Goal: Transaction & Acquisition: Purchase product/service

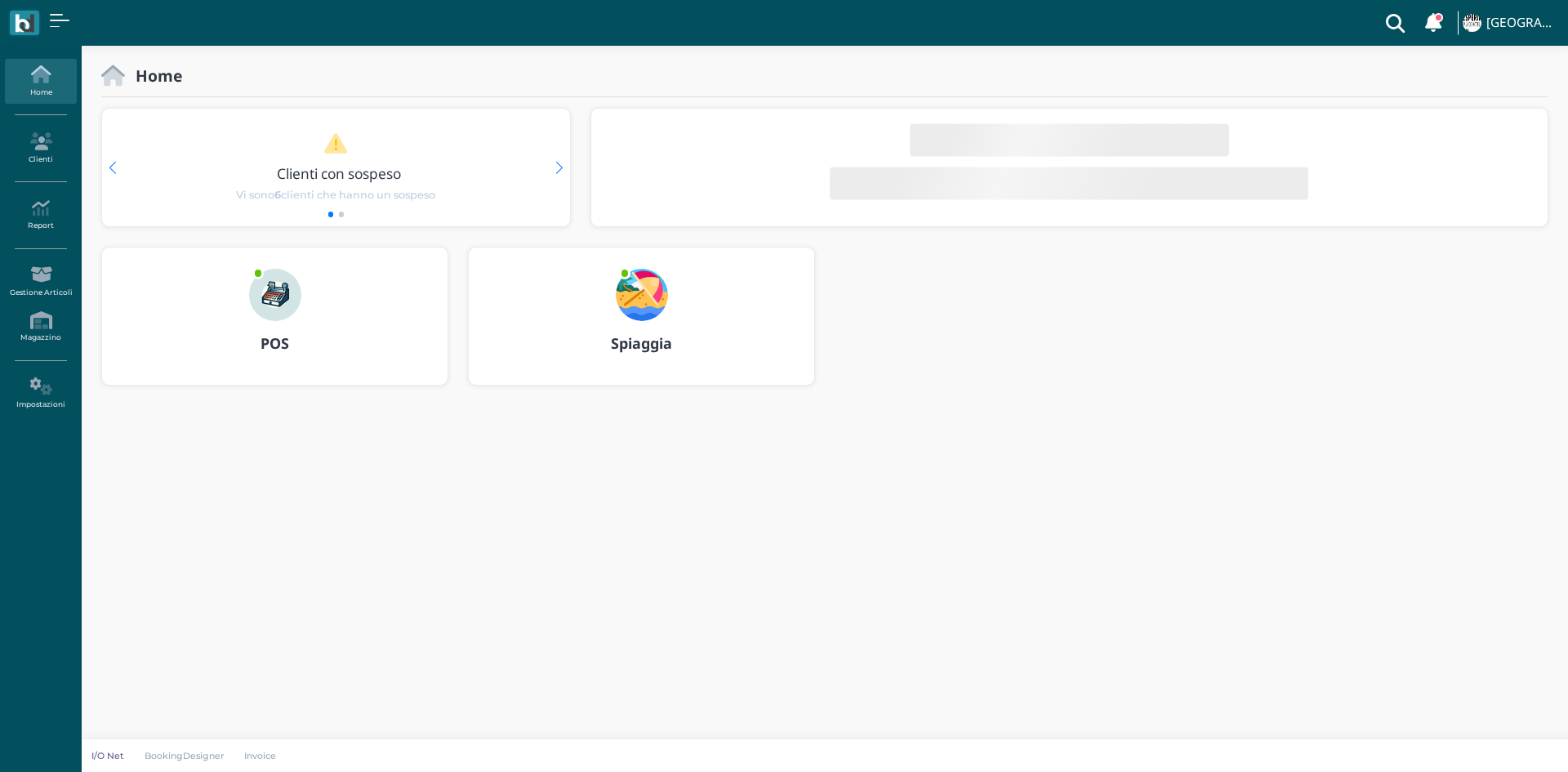
click at [276, 347] on b "POS" at bounding box center [274, 342] width 29 height 19
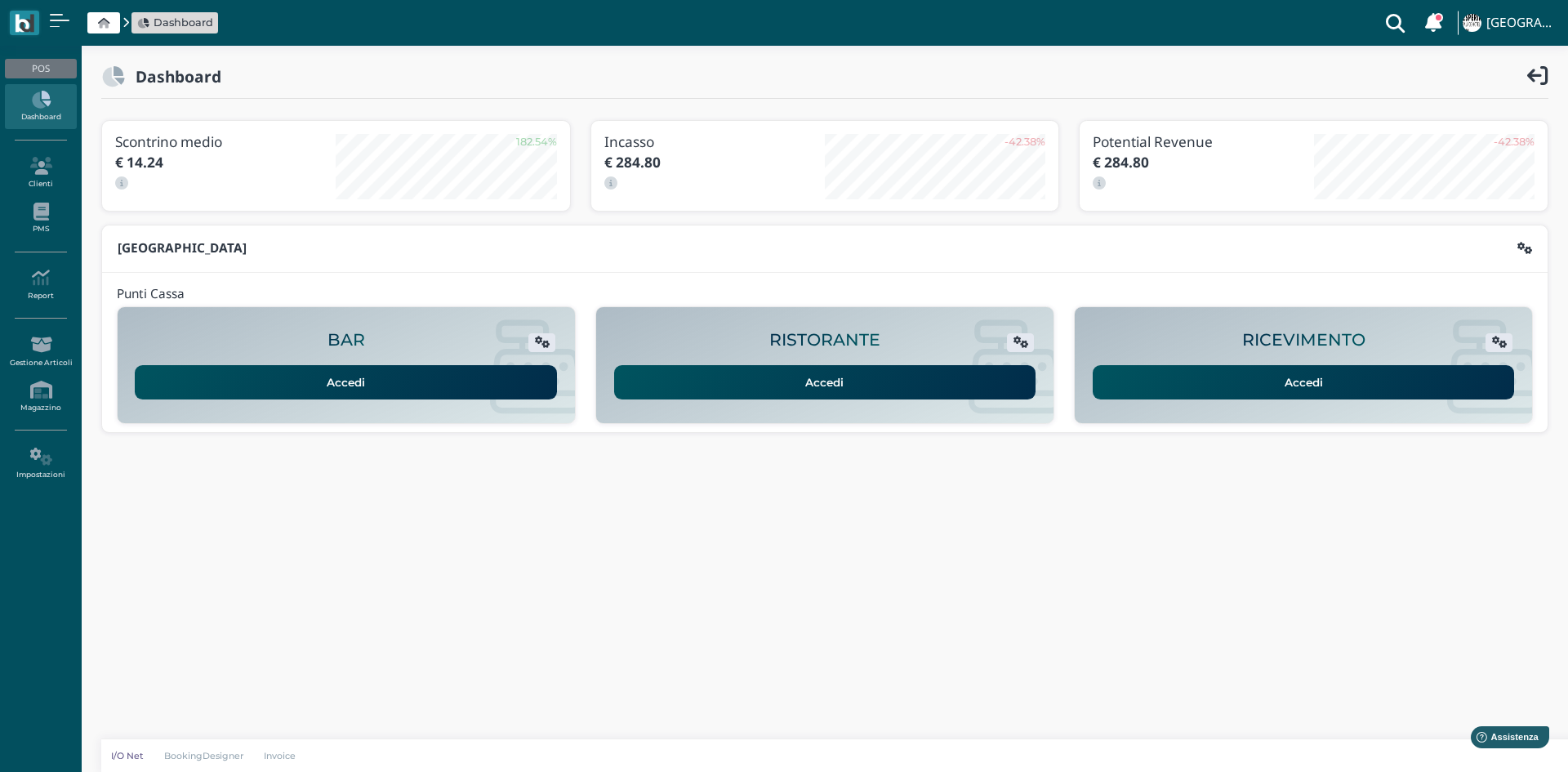
click at [1209, 365] on link "Accedi" at bounding box center [1303, 382] width 422 height 34
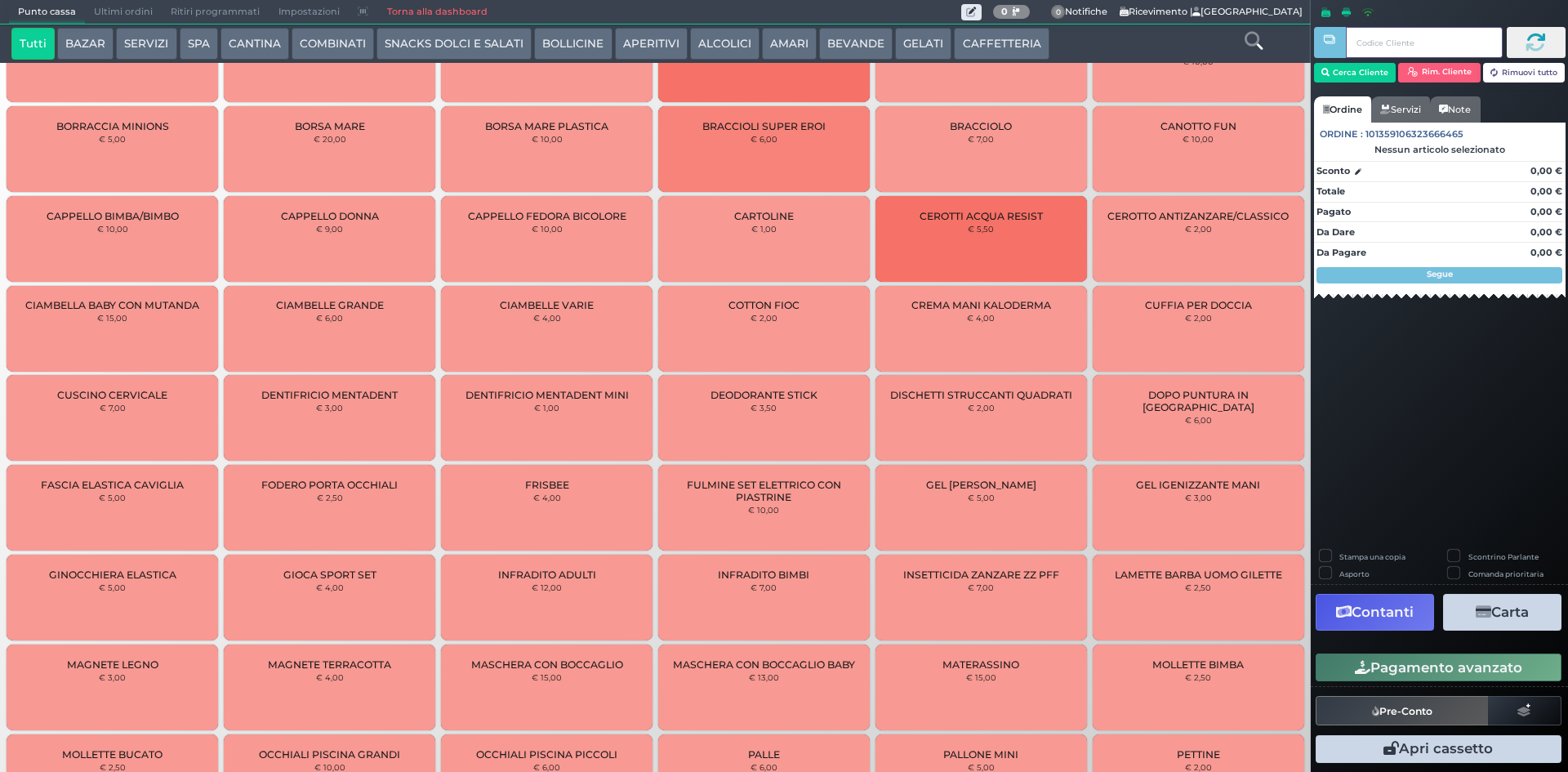
scroll to position [116, 0]
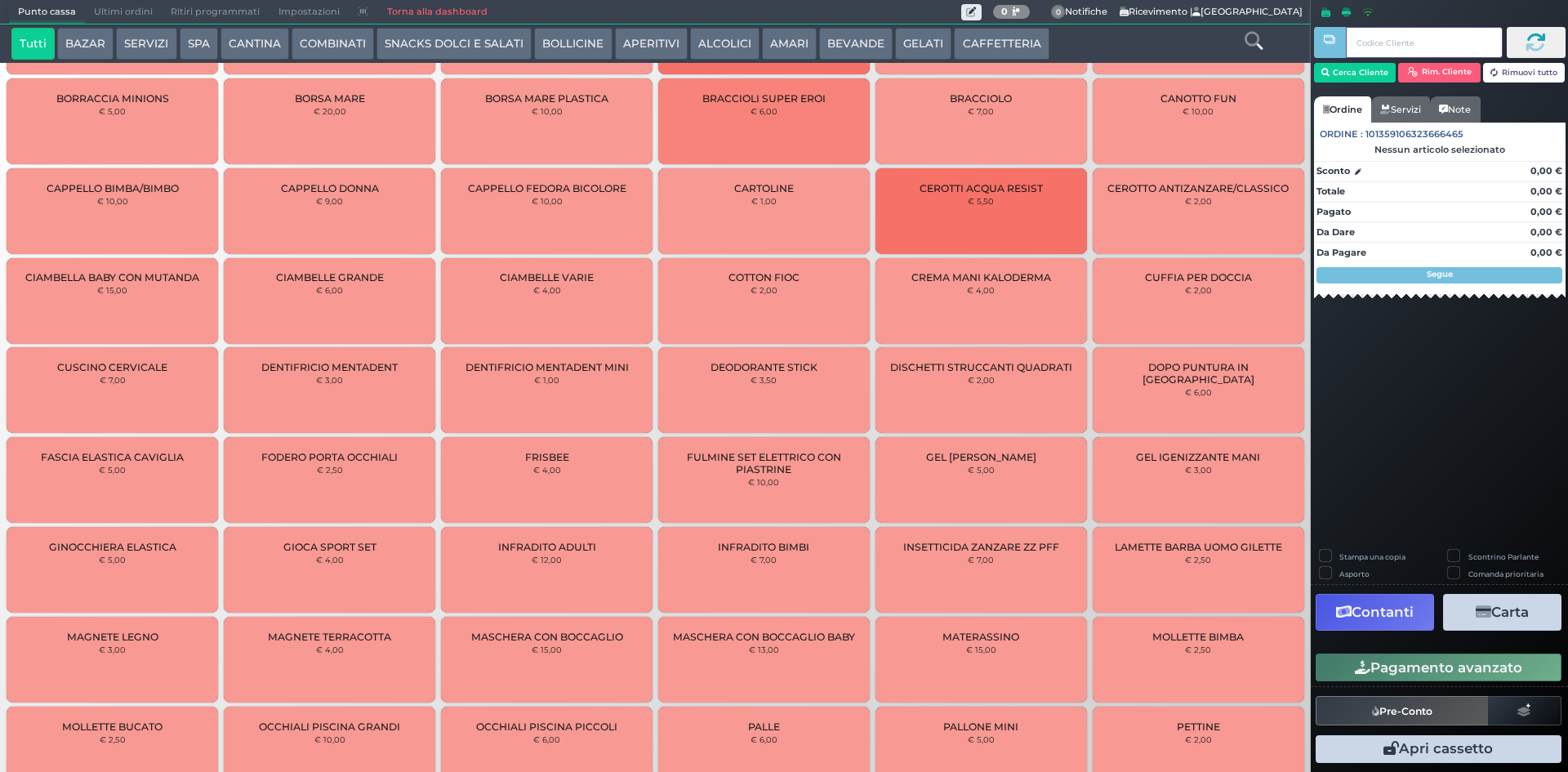
click at [1373, 36] on input "text" at bounding box center [1424, 42] width 156 height 31
type input "2"
click at [1347, 80] on button "Cerca Cliente" at bounding box center [1356, 72] width 83 height 19
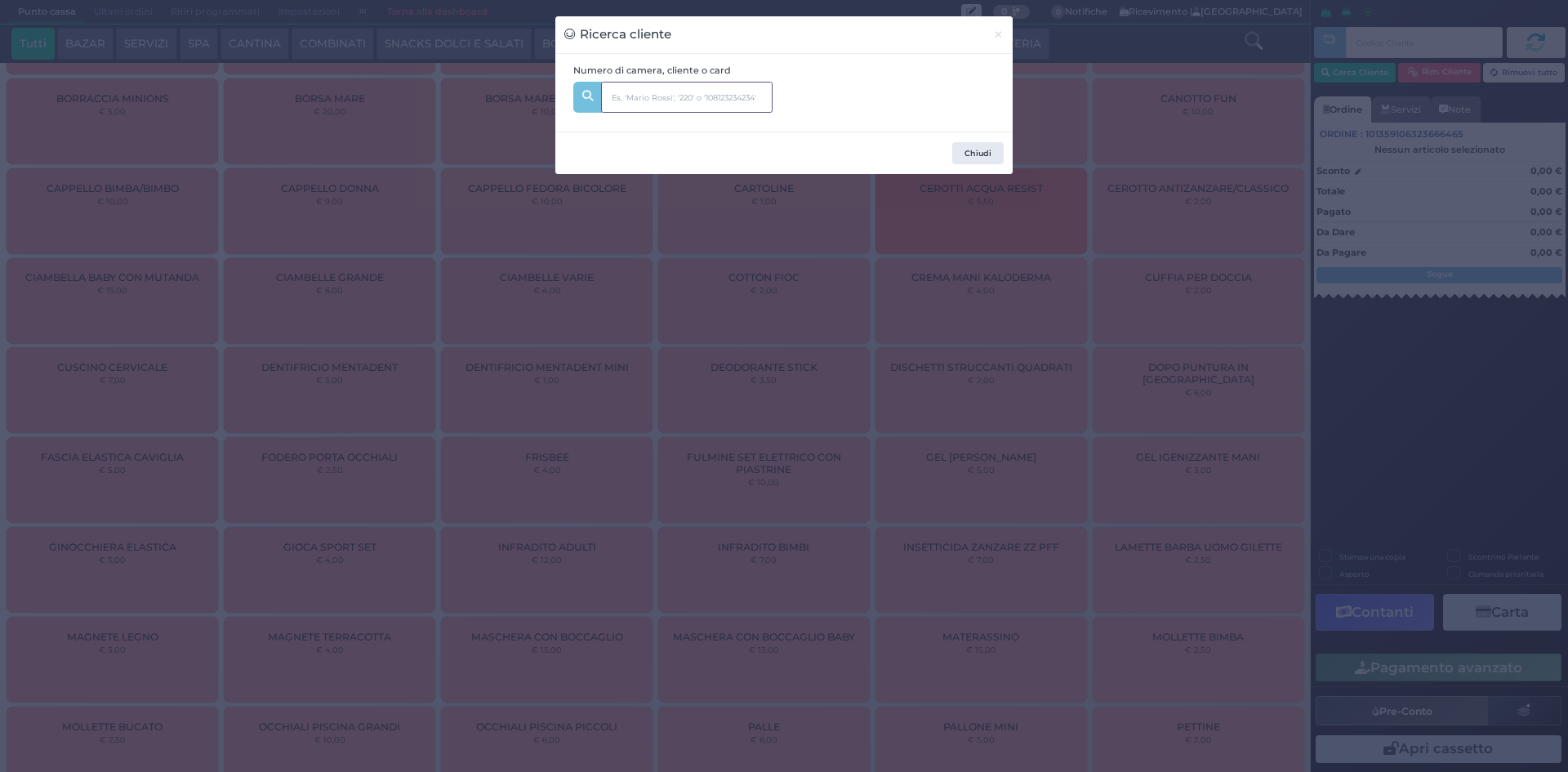
click at [709, 89] on input "text" at bounding box center [686, 98] width 171 height 31
type input "244"
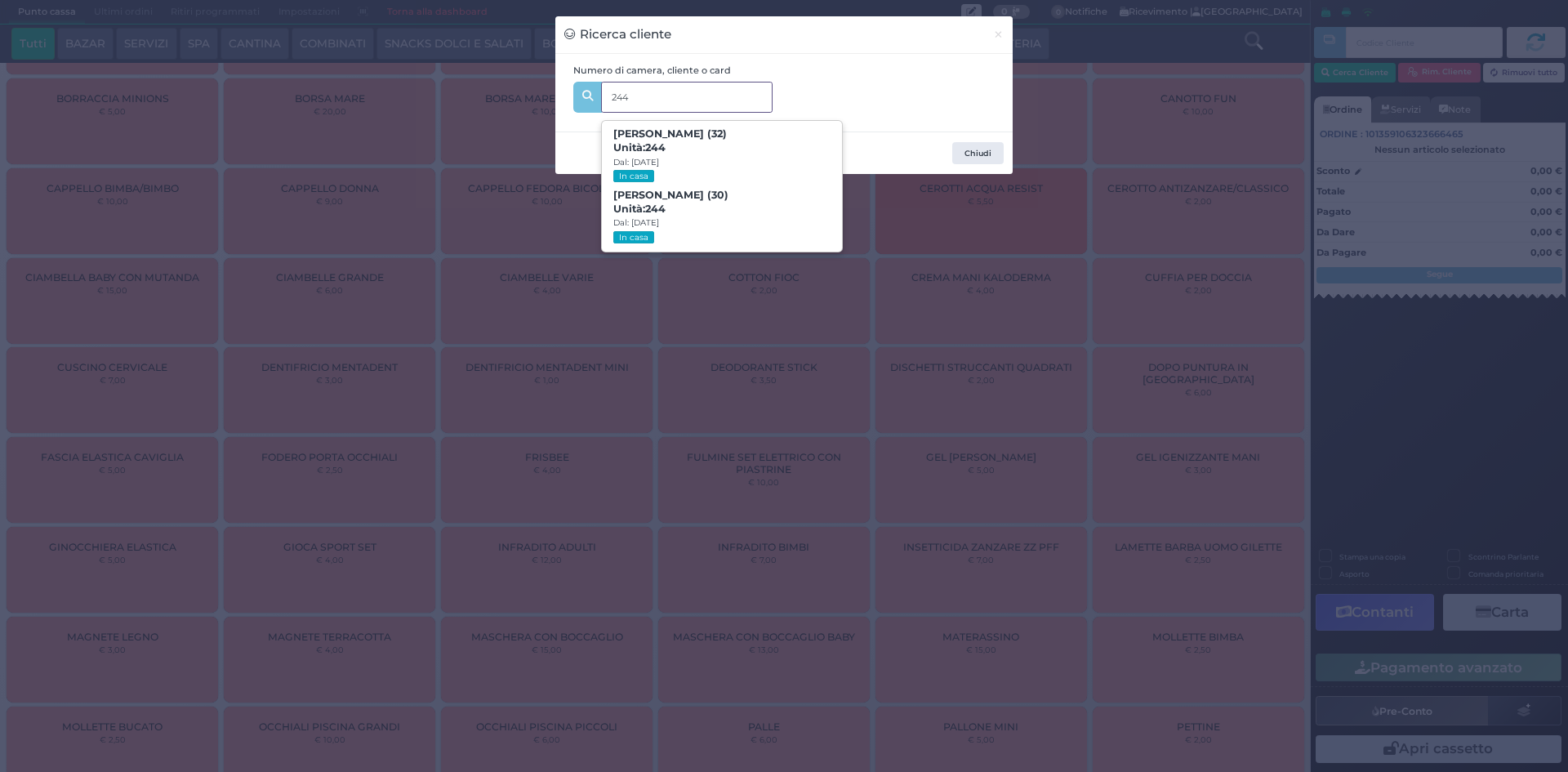
click at [703, 203] on span "Sara Magliocca (30) Unità: 244 Dal: 24/08/2025 In casa" at bounding box center [721, 216] width 239 height 62
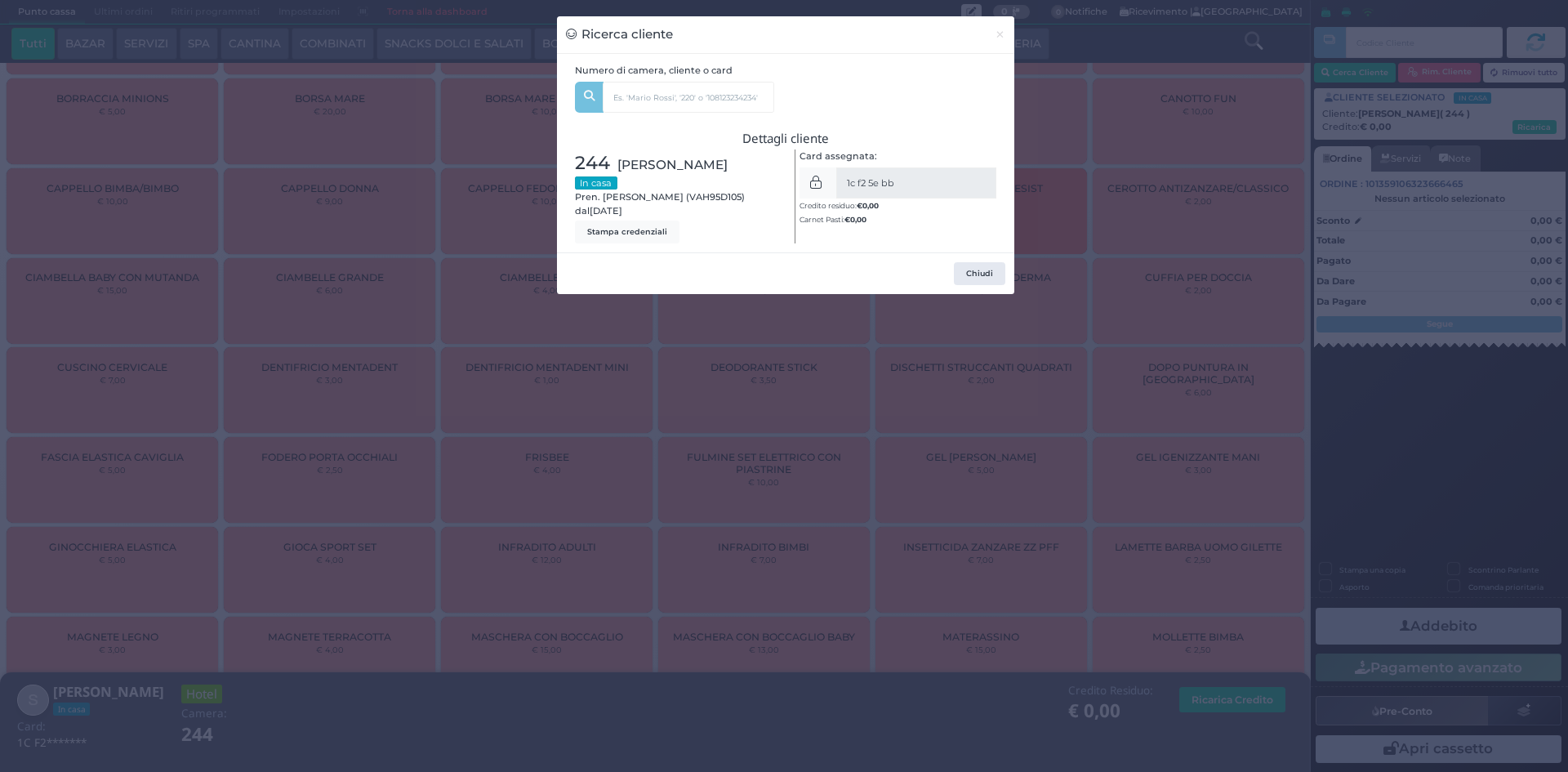
click at [976, 394] on div "Ricerca cliente × Numero di camera, cliente o card 244 Alfonso Virelli (32) Uni…" at bounding box center [784, 386] width 1568 height 772
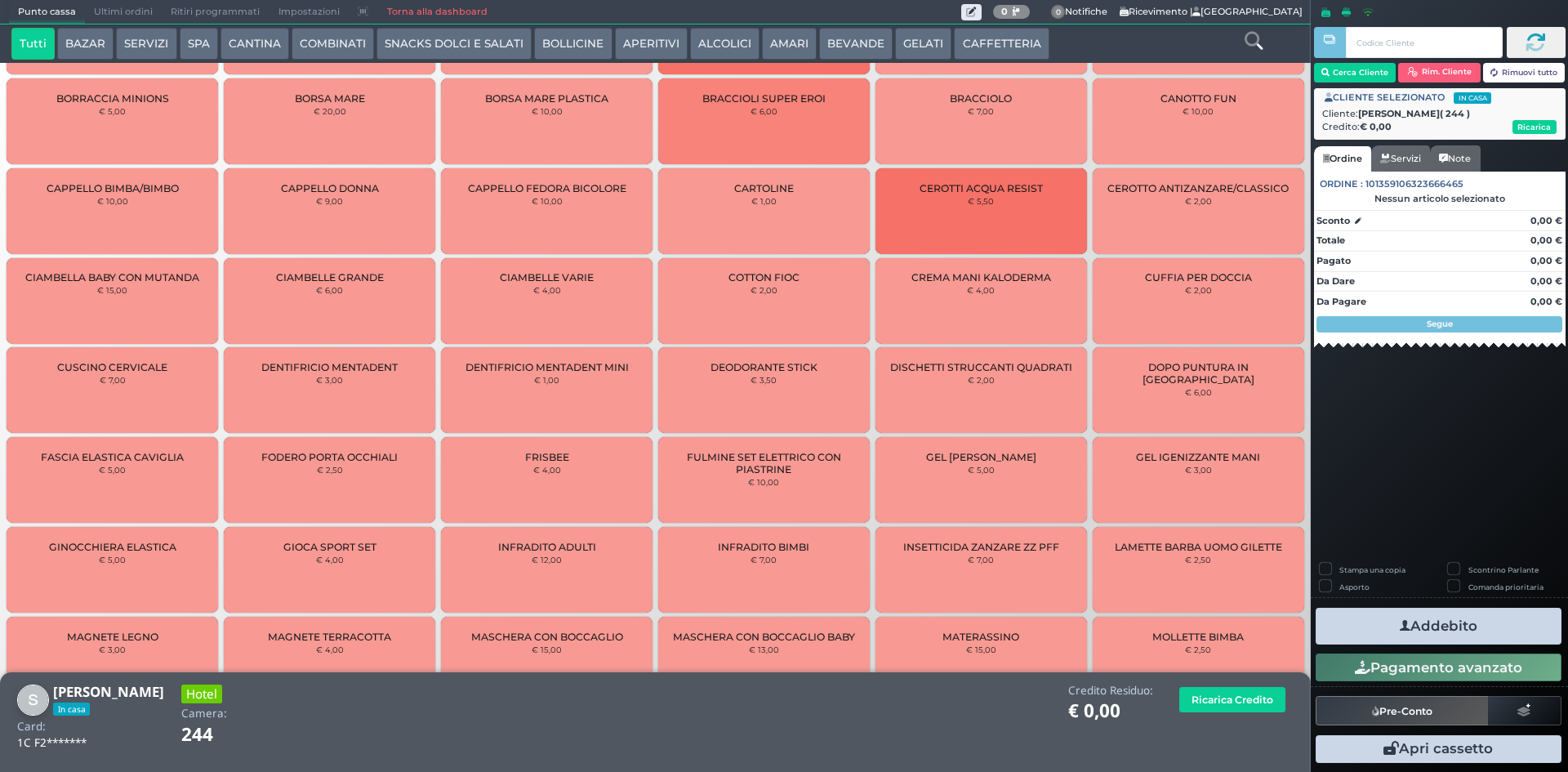
click at [1246, 32] on icon at bounding box center [1253, 41] width 18 height 18
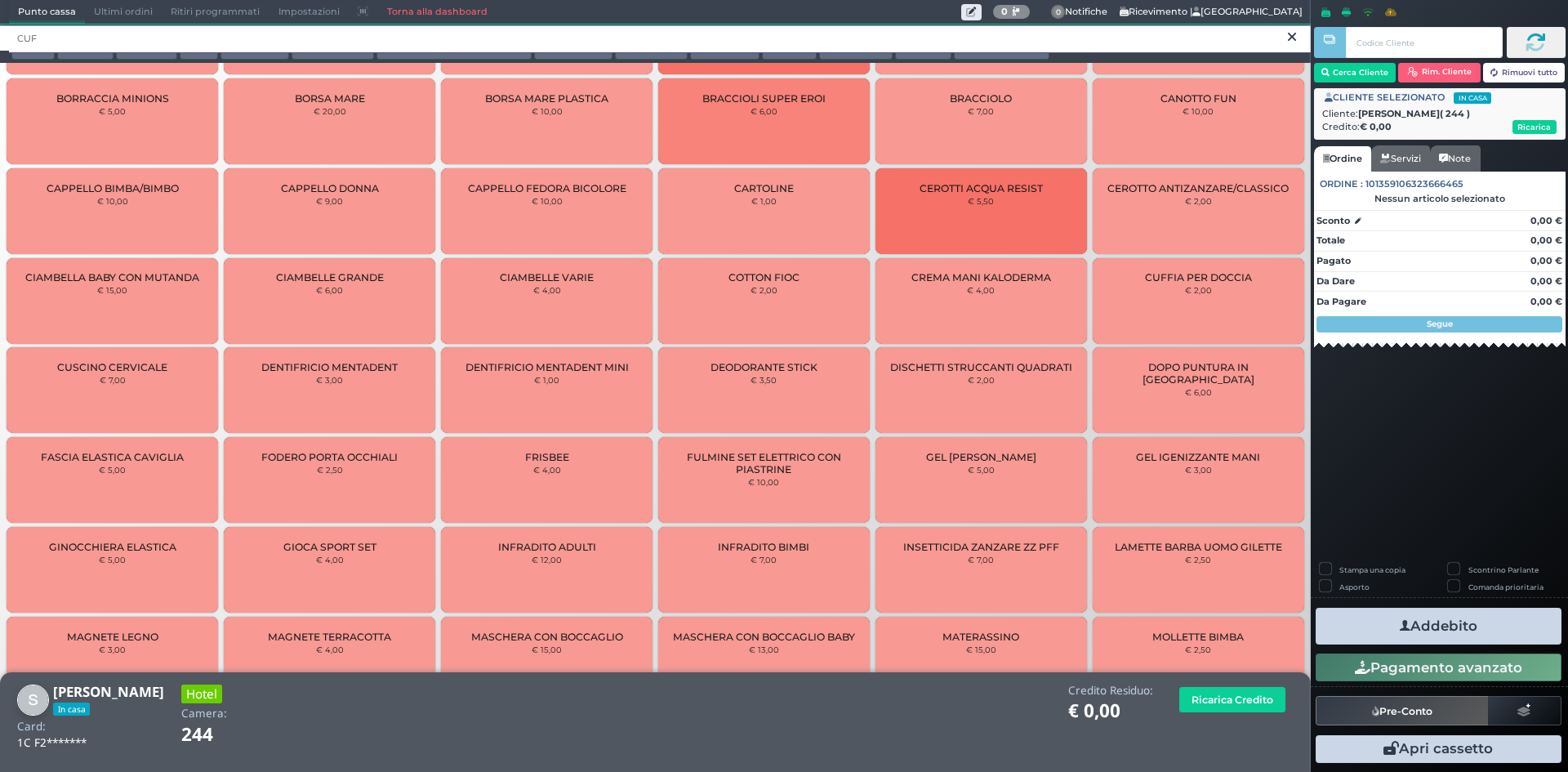
scroll to position [0, 0]
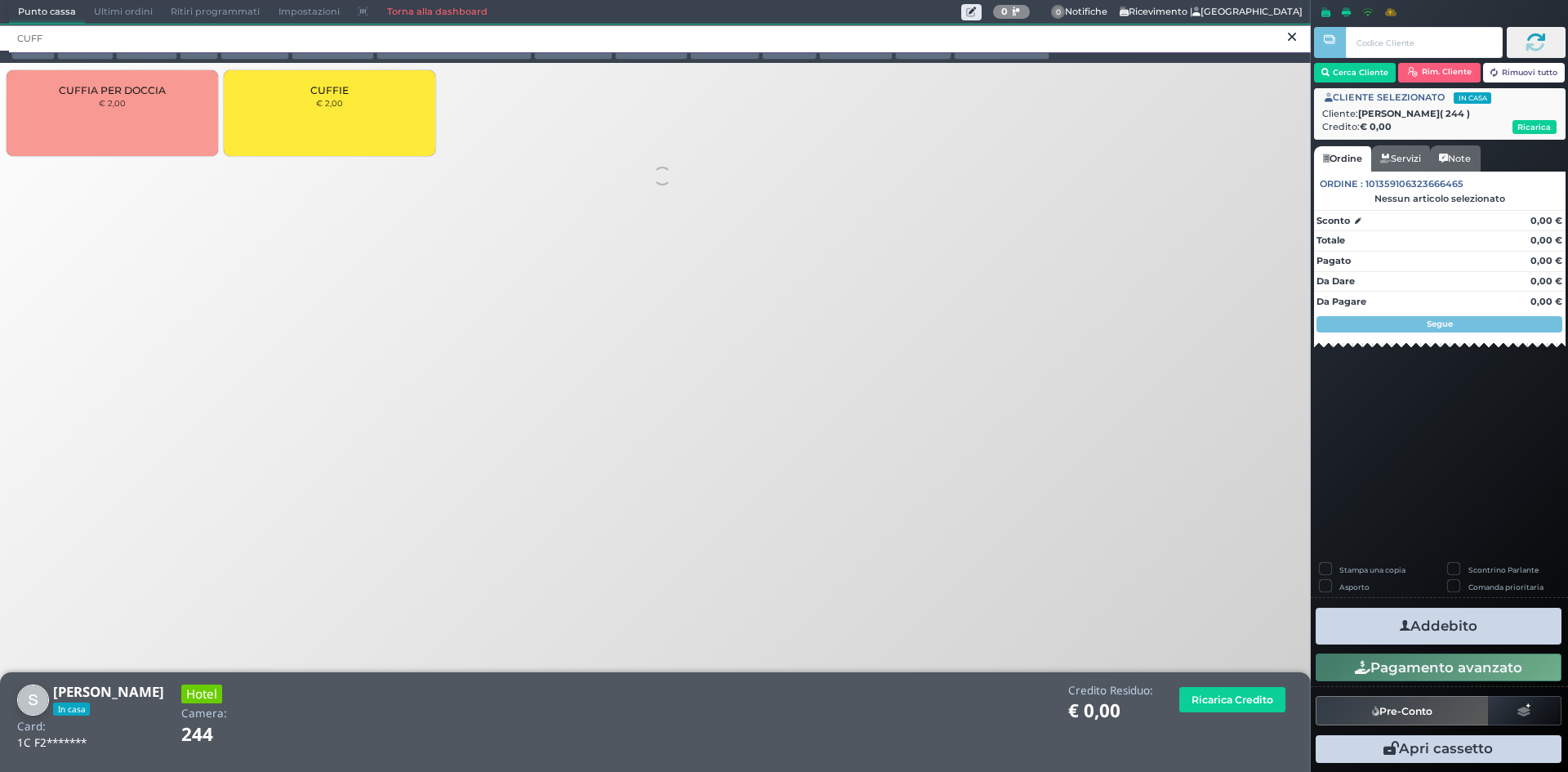
type input "CUFF"
click at [308, 140] on div "CUFFIE € 2,00" at bounding box center [329, 112] width 212 height 86
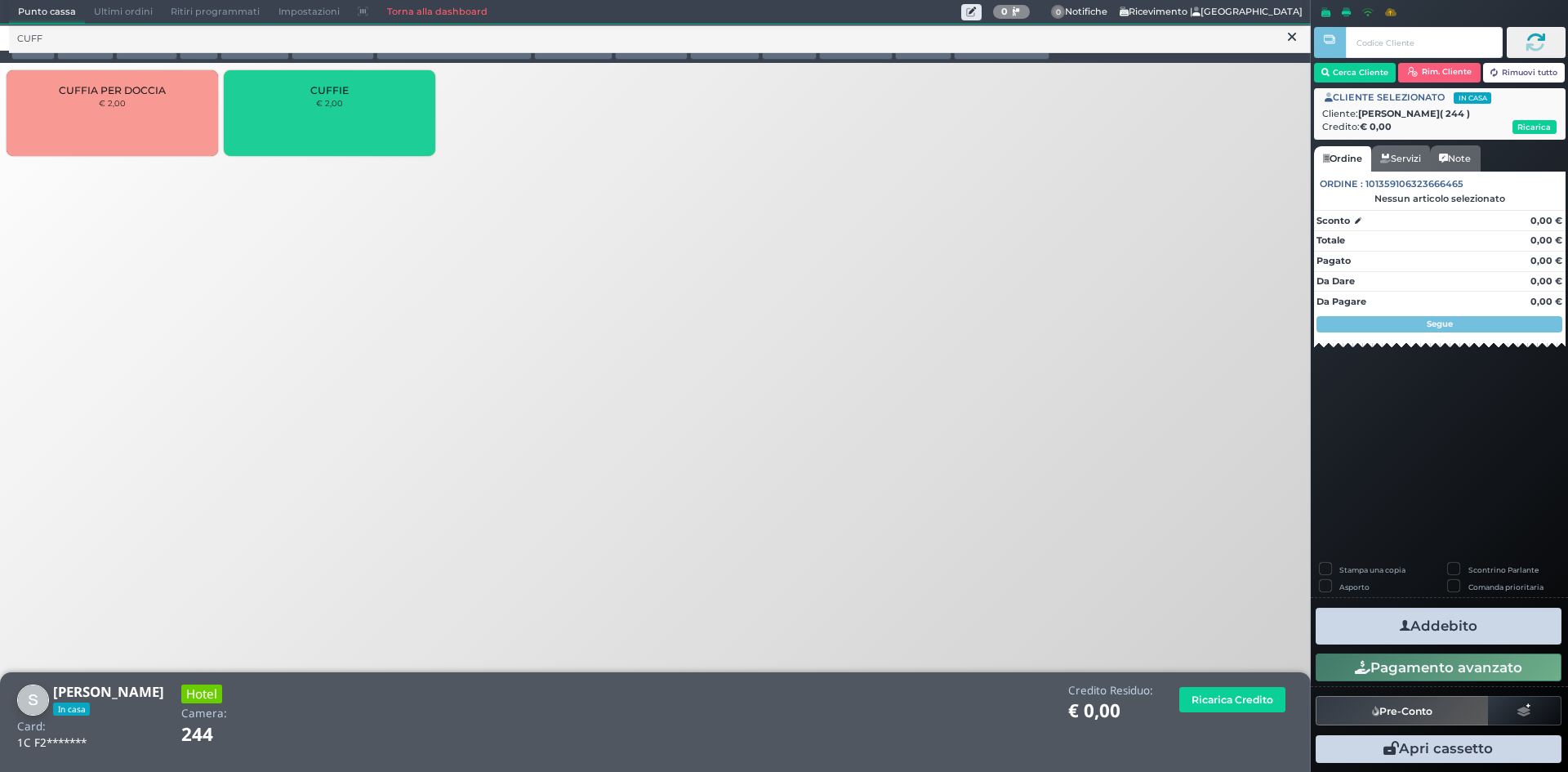
click at [308, 137] on div "CUFFIE € 2,00" at bounding box center [329, 112] width 212 height 86
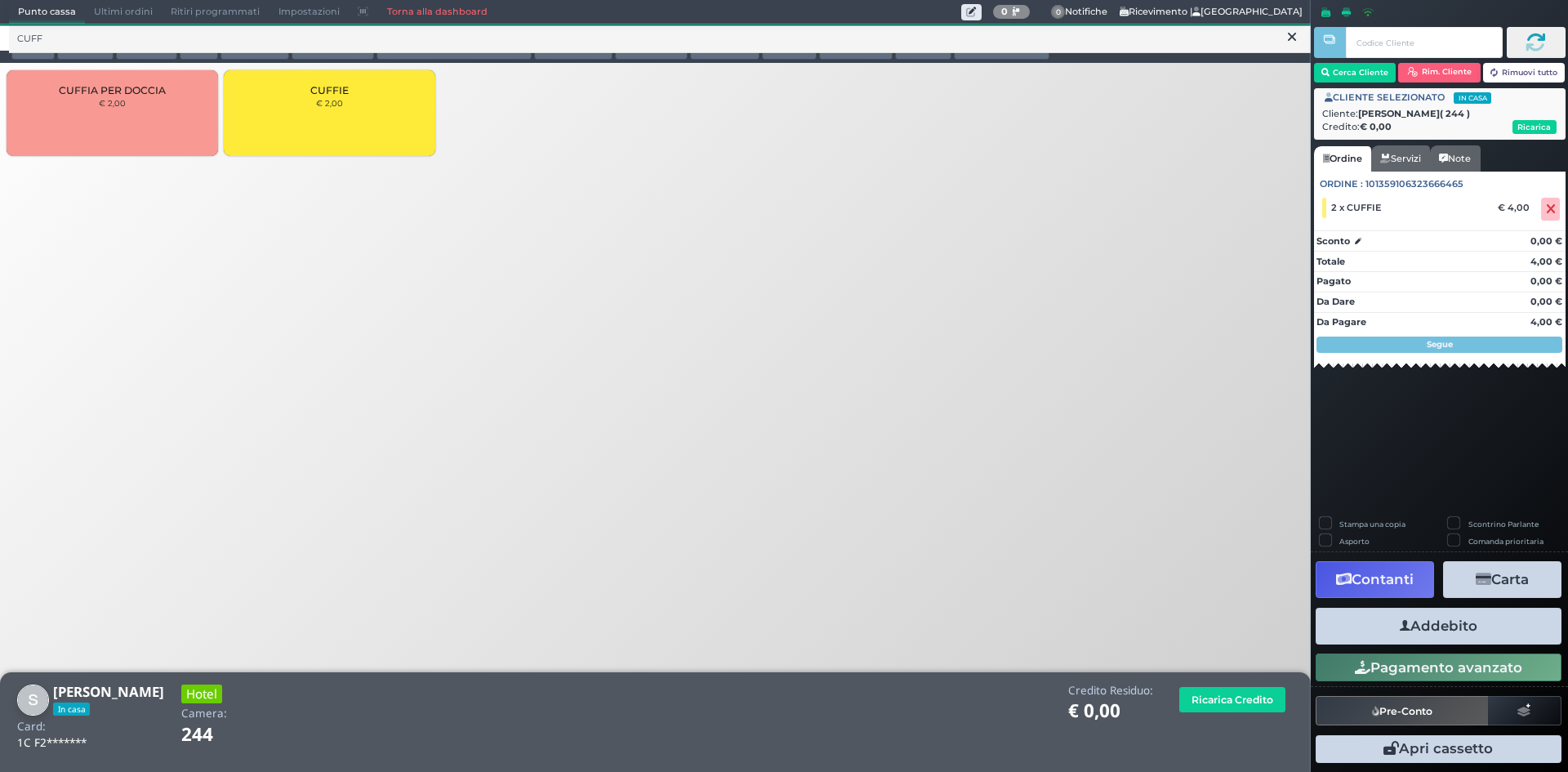
click at [1420, 617] on button "Addebito" at bounding box center [1437, 627] width 246 height 37
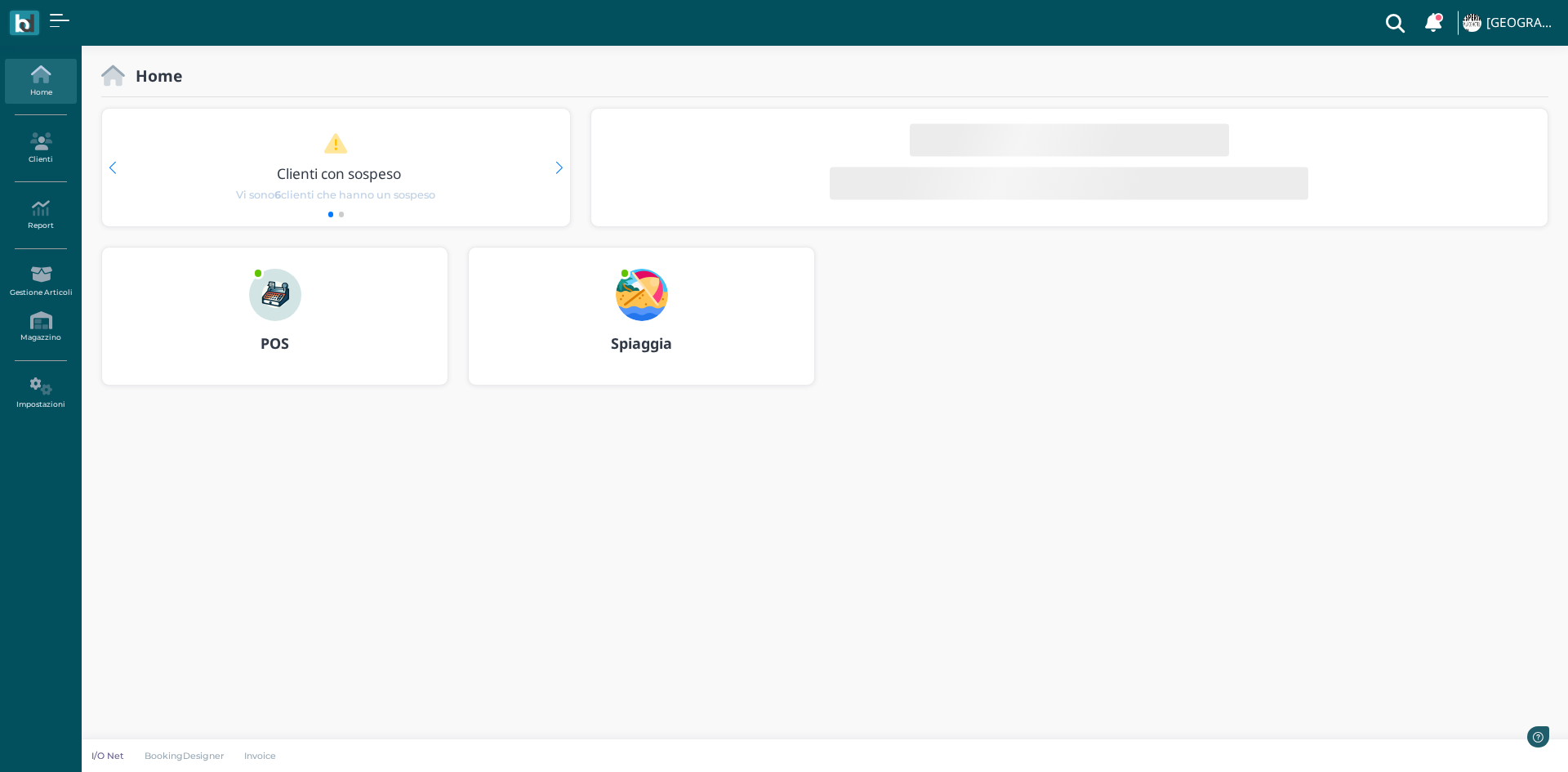
click at [280, 344] on b "POS" at bounding box center [274, 342] width 29 height 19
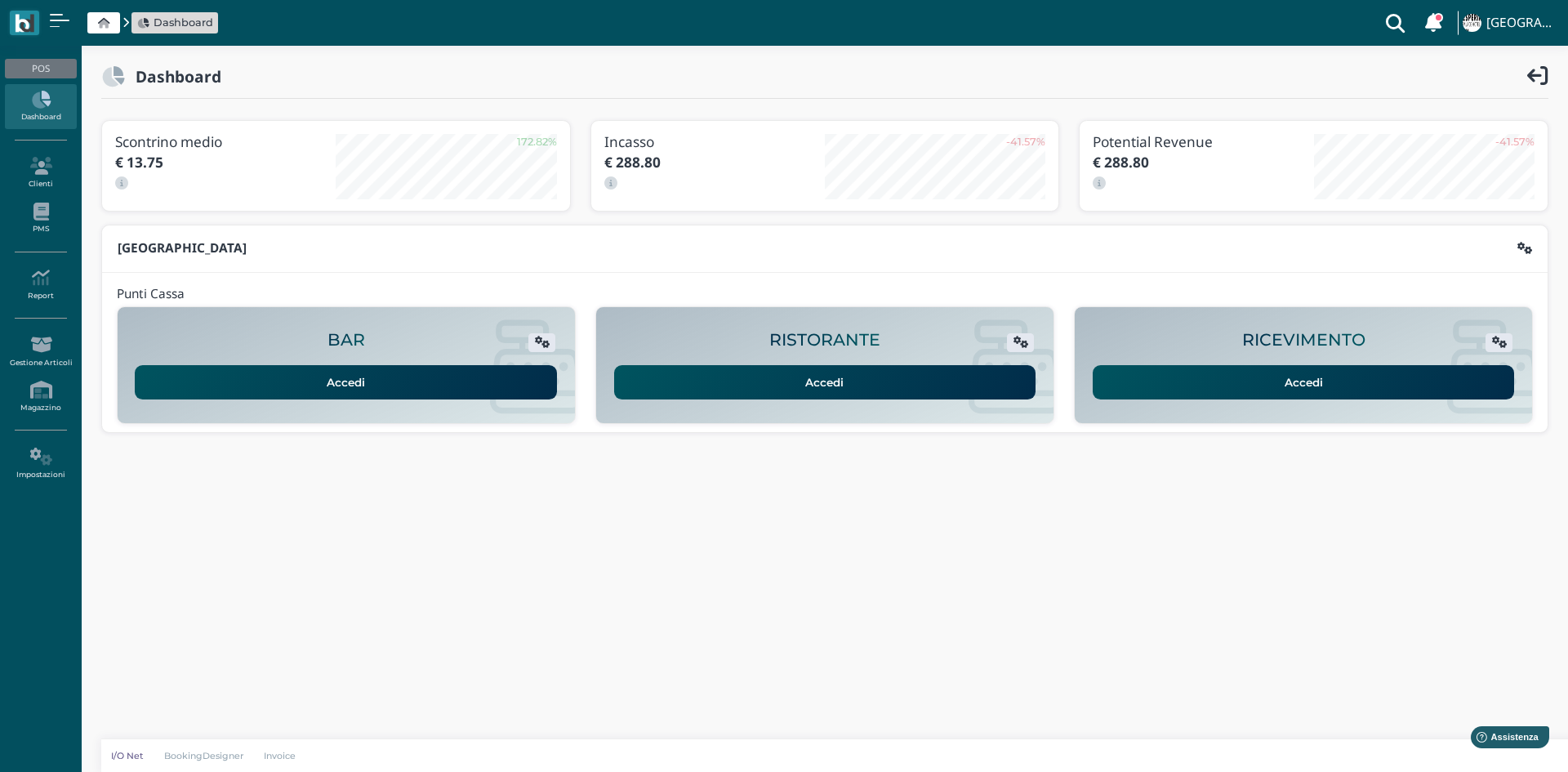
click at [1413, 378] on link "Accedi" at bounding box center [1303, 382] width 422 height 34
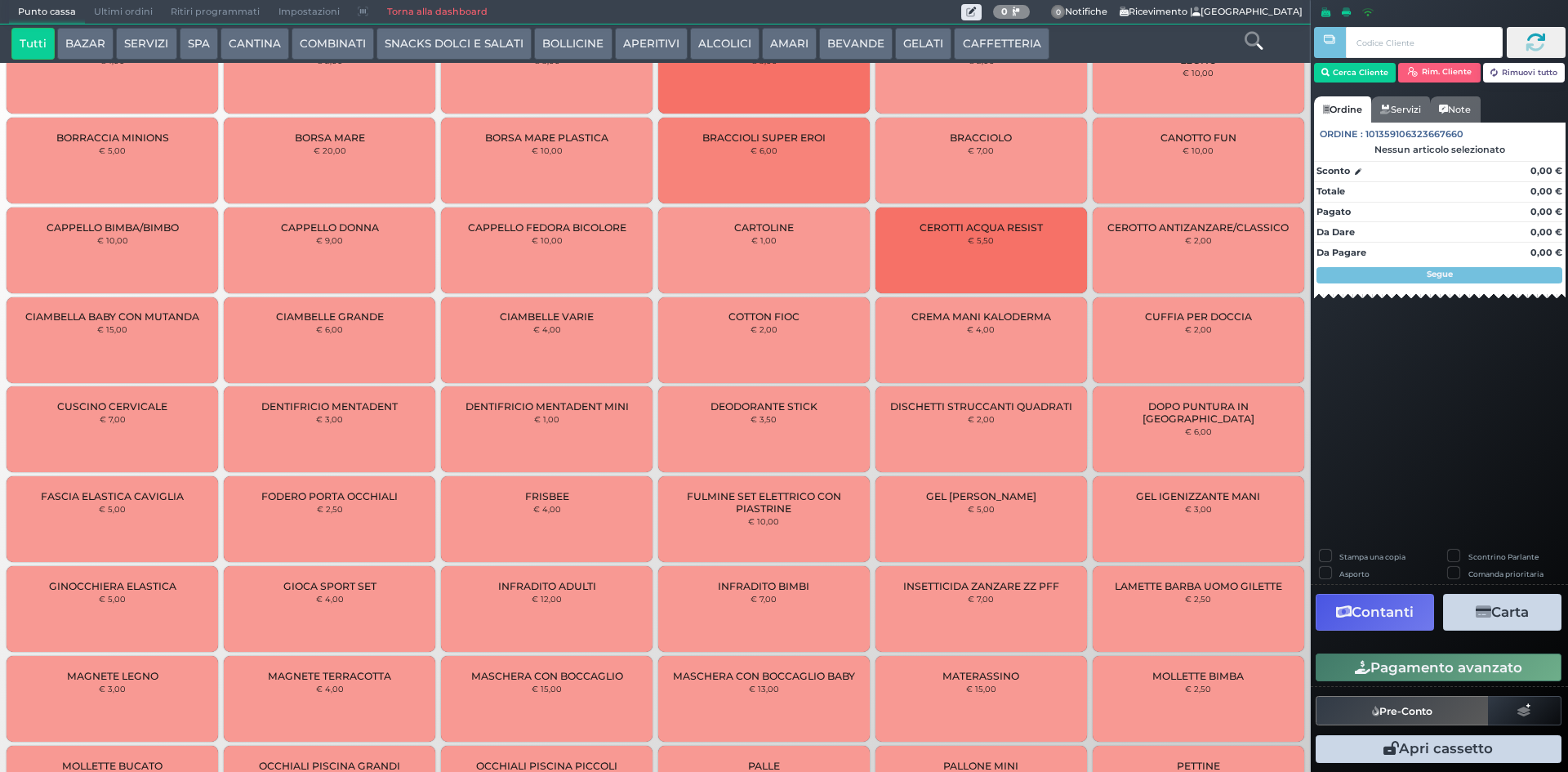
scroll to position [116, 0]
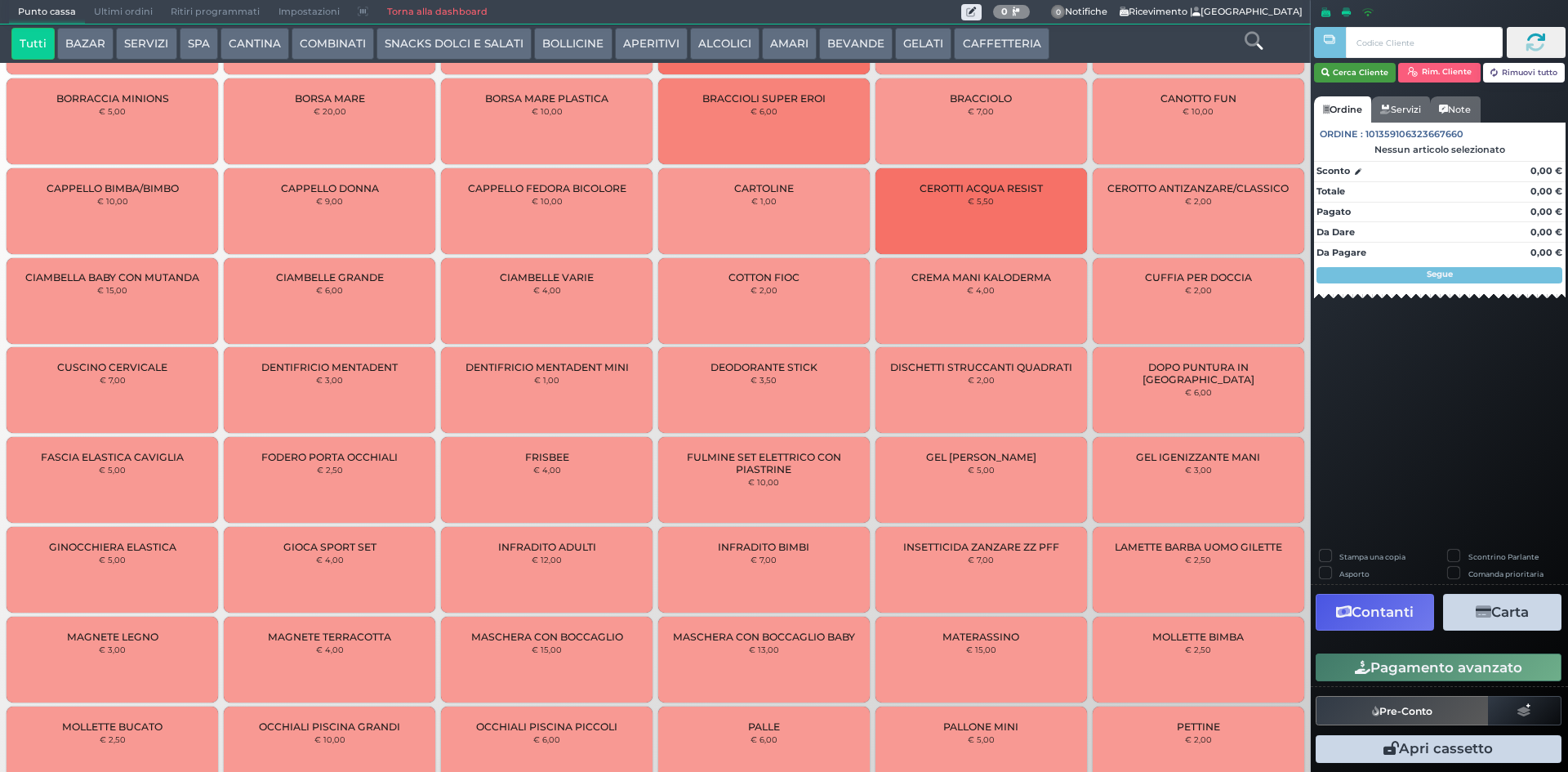
click at [1327, 69] on icon "button" at bounding box center [1325, 73] width 8 height 14
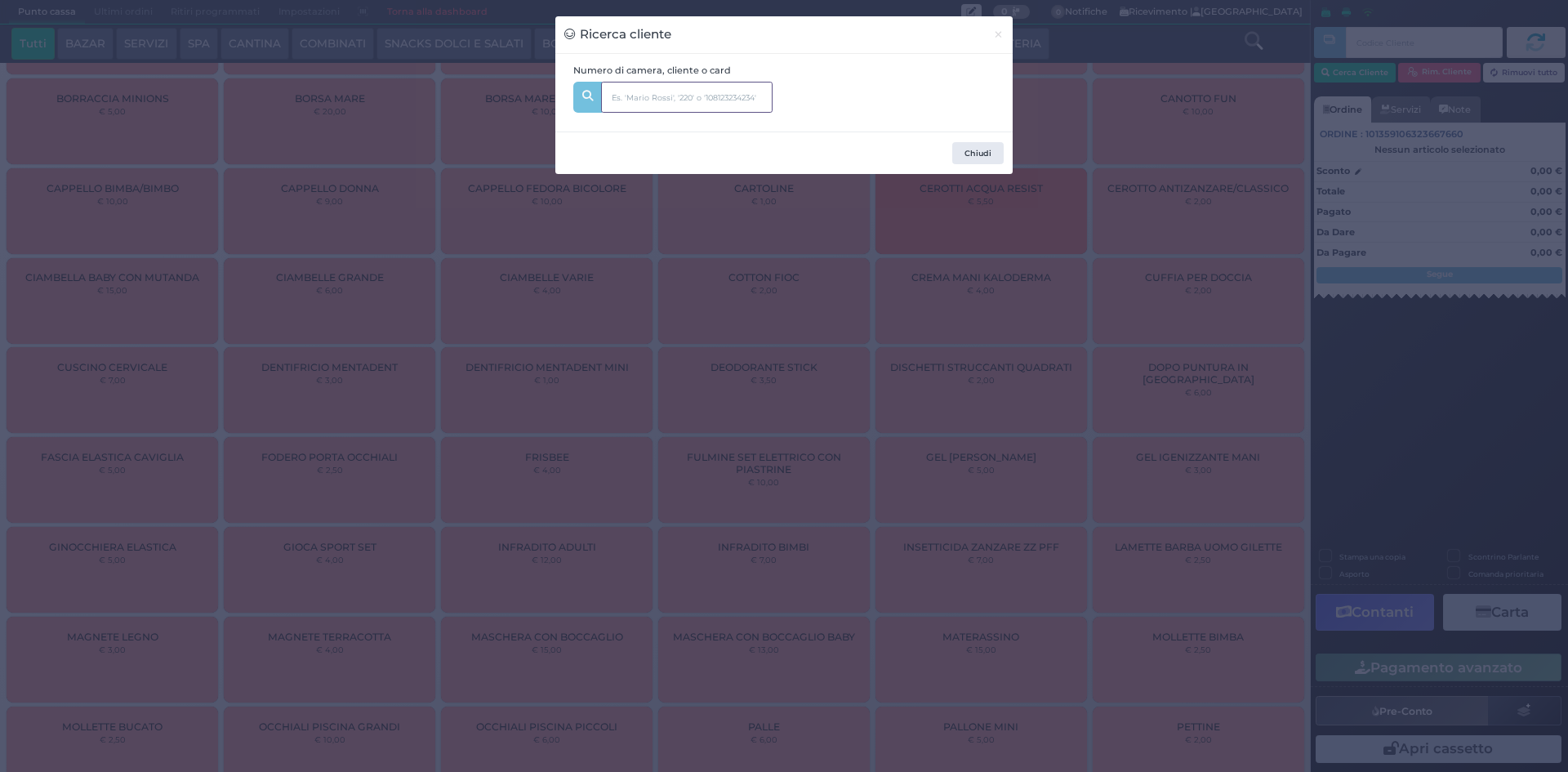
click at [692, 97] on input "text" at bounding box center [686, 98] width 171 height 31
type input "304"
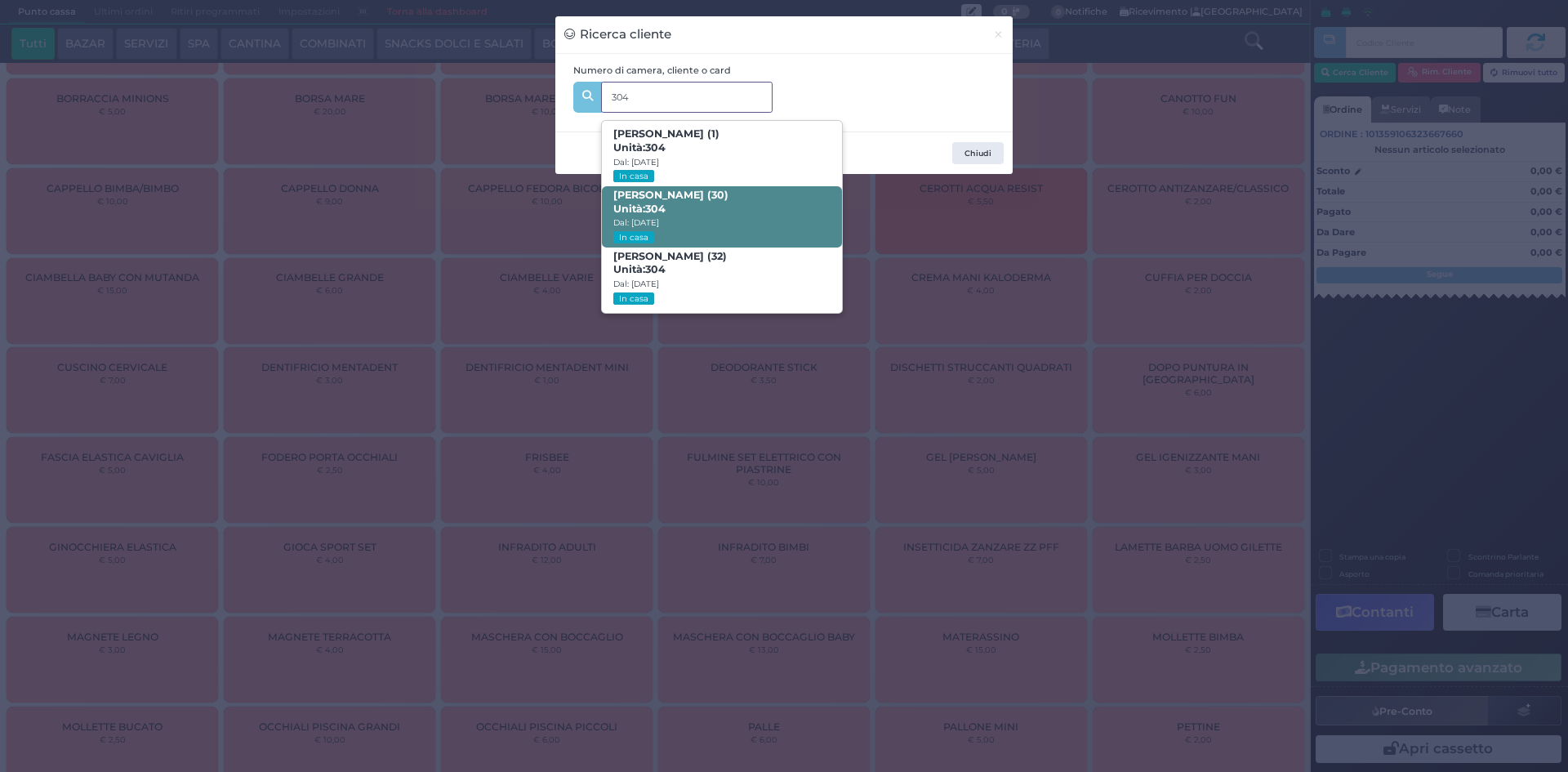
click at [707, 204] on span "Federico Iannotta (30) Unità: 304 Dal: 24/08/2025 In casa" at bounding box center [721, 216] width 239 height 62
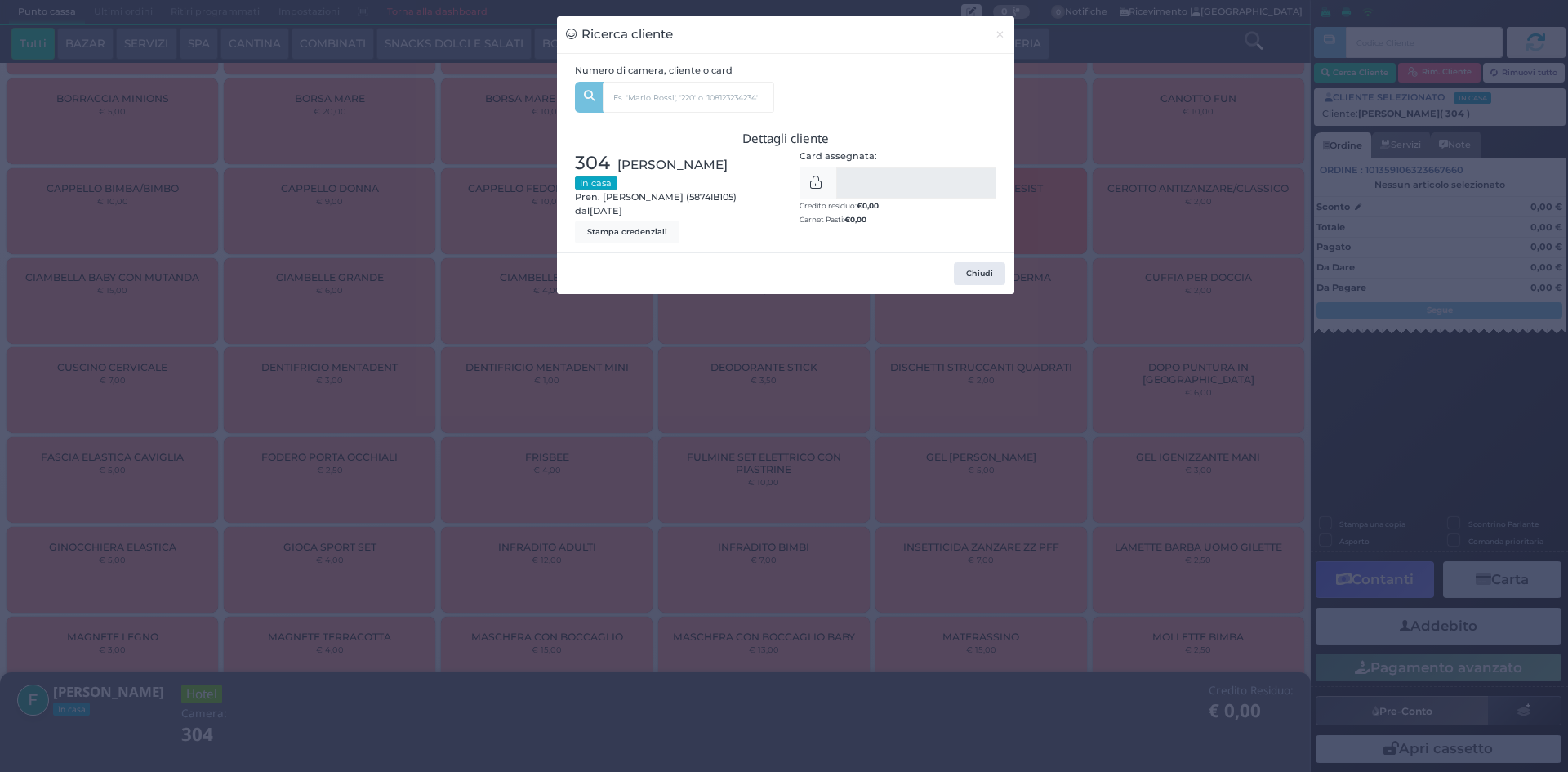
click at [1096, 215] on div "Ricerca cliente × Numero di camera, cliente o card 304 Aldo Iannotta (1) Unità:…" at bounding box center [784, 386] width 1568 height 772
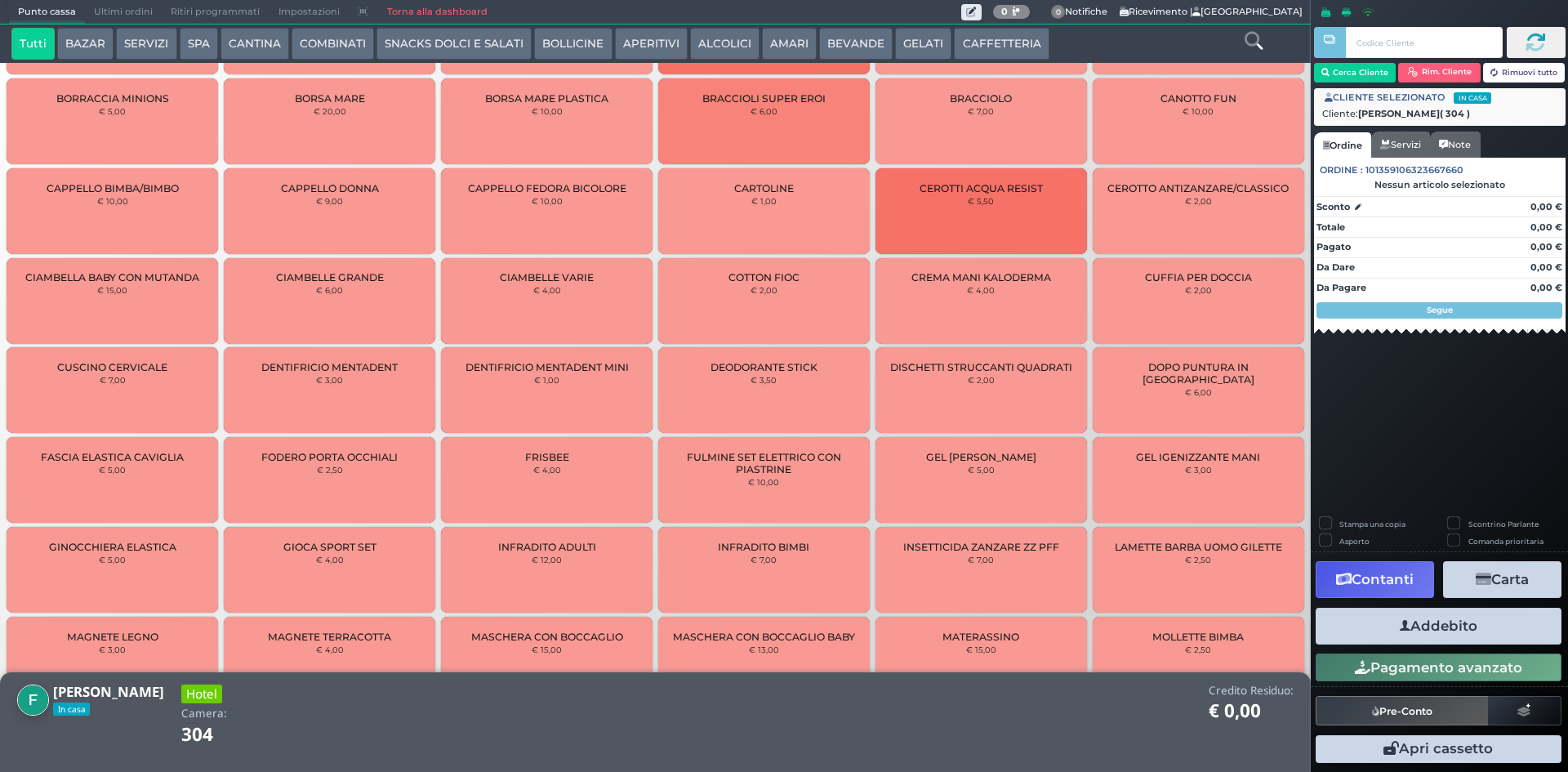
click at [1430, 624] on button "Addebito" at bounding box center [1437, 627] width 246 height 37
click at [1249, 43] on icon at bounding box center [1253, 41] width 18 height 18
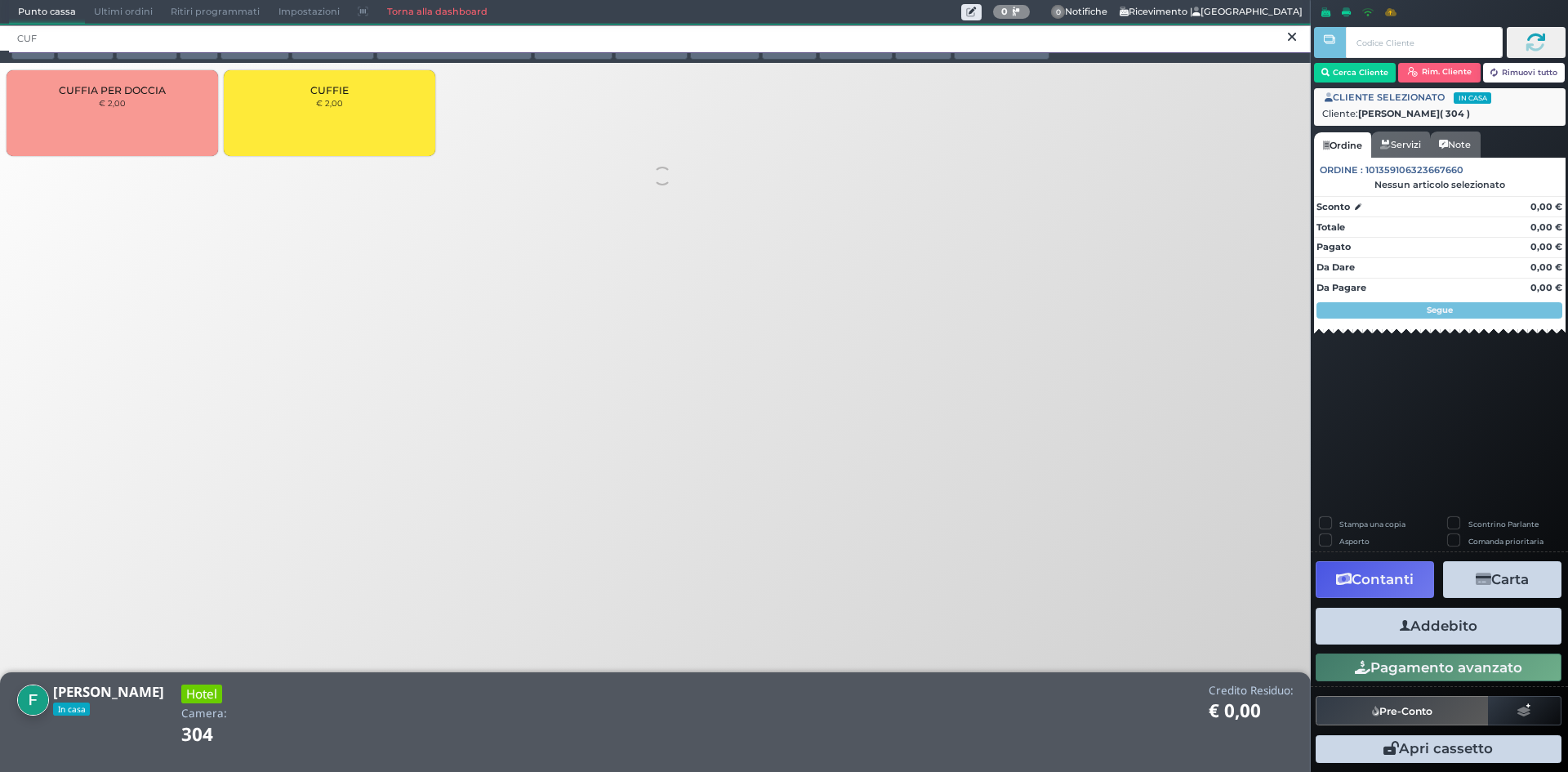
scroll to position [0, 0]
type input "CUF"
click at [280, 115] on div "CUFFIE € 2,00" at bounding box center [329, 112] width 212 height 86
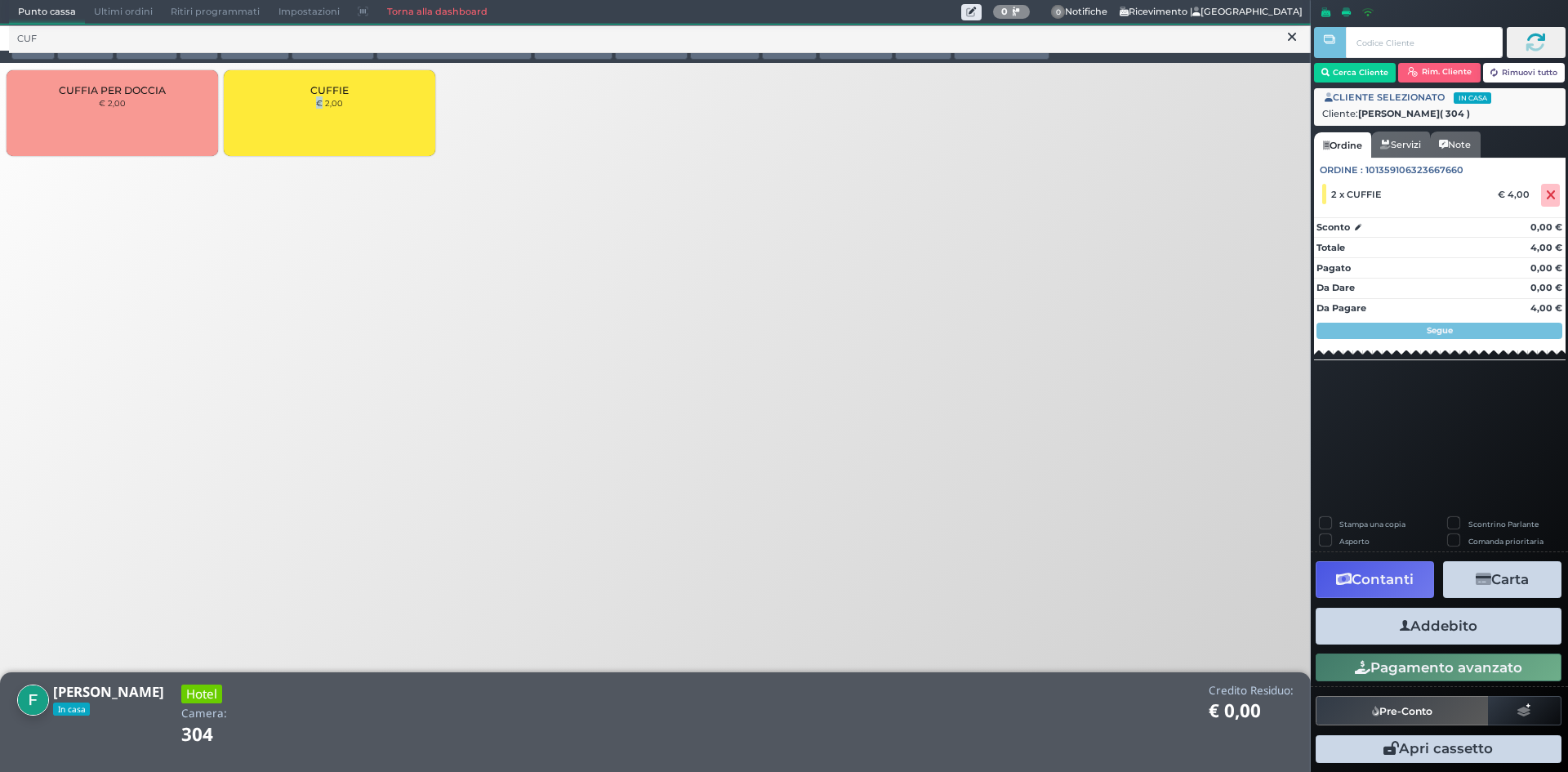
click at [1380, 625] on button "Addebito" at bounding box center [1437, 627] width 246 height 37
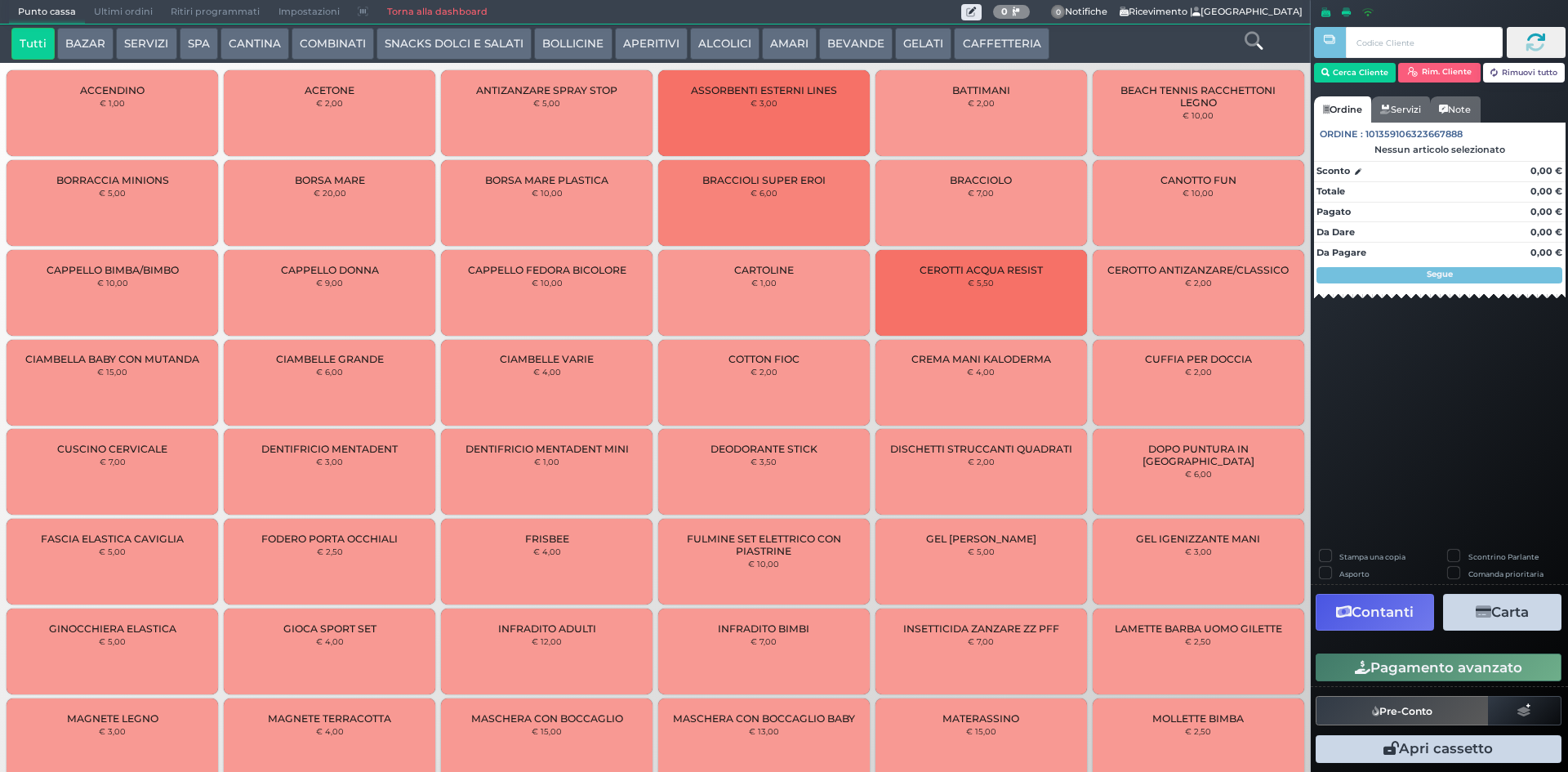
click at [1333, 46] on icon at bounding box center [1329, 40] width 13 height 13
click at [1336, 69] on button "Cerca Cliente" at bounding box center [1356, 72] width 83 height 19
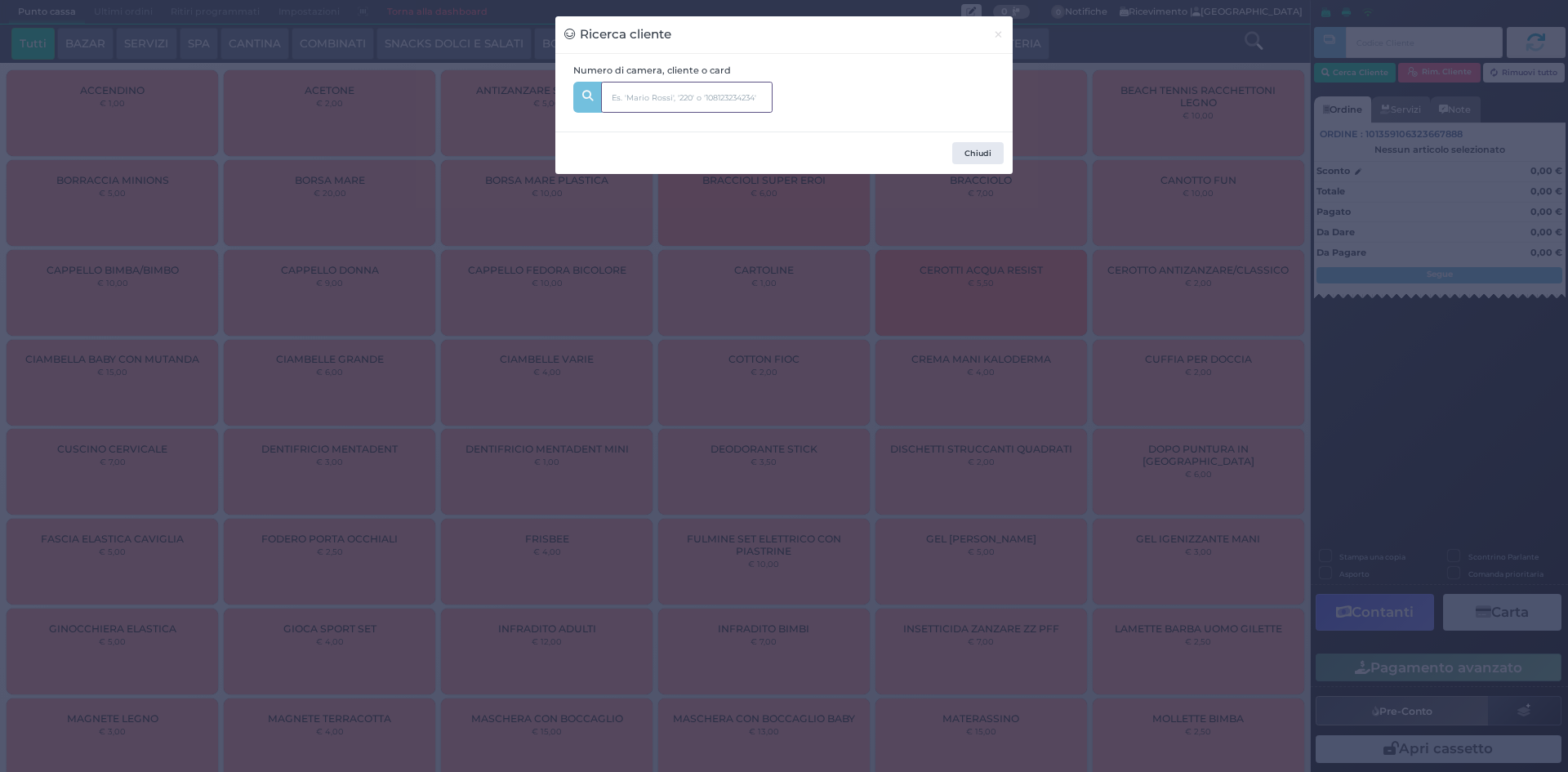
click at [728, 98] on input "text" at bounding box center [686, 98] width 171 height 31
type input "137"
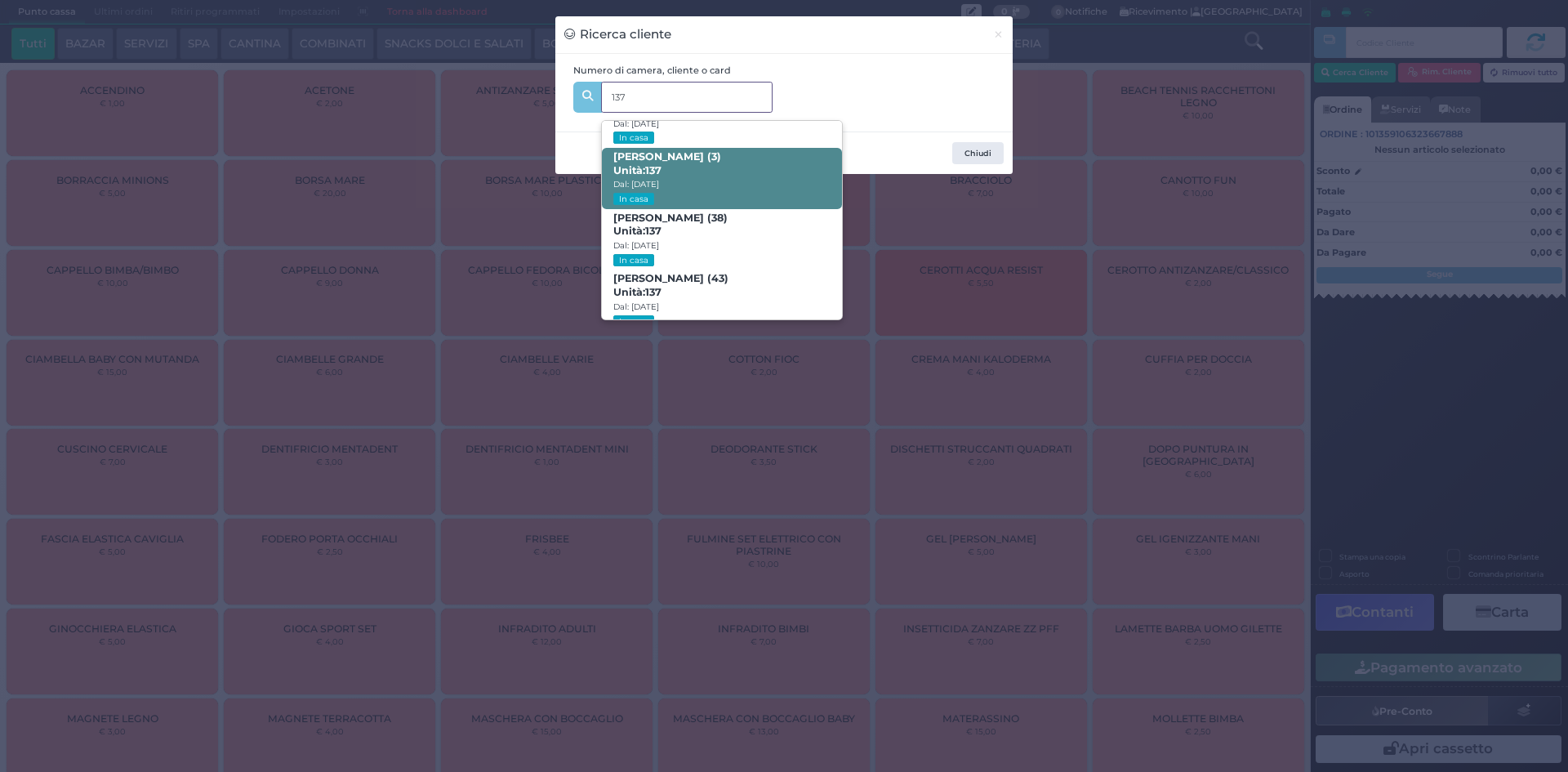
scroll to position [77, 0]
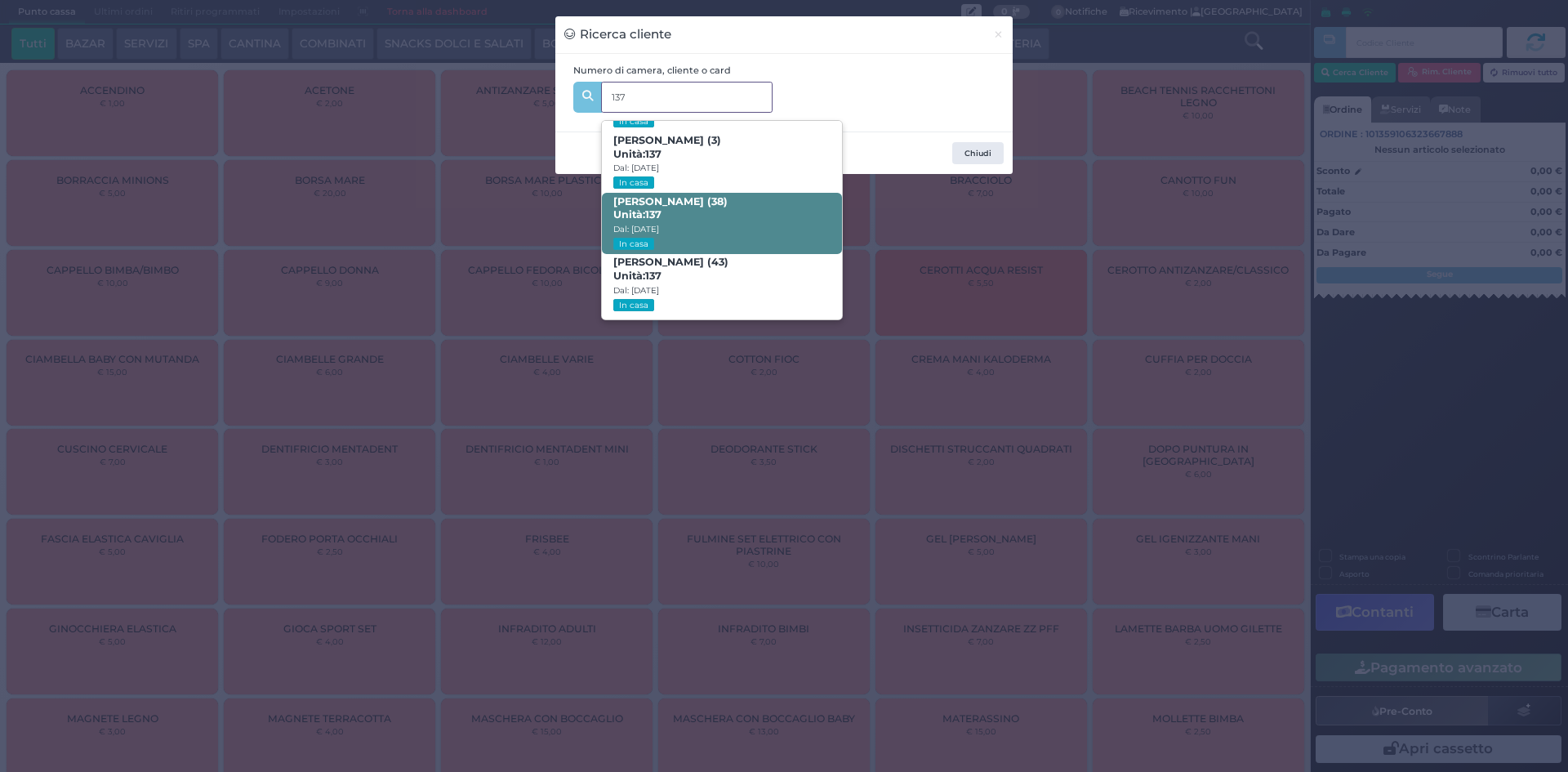
click at [747, 232] on span "PAOLO DI SAVINO (38) Unità: 137 Dal: 23/08/2025 In casa" at bounding box center [721, 224] width 239 height 62
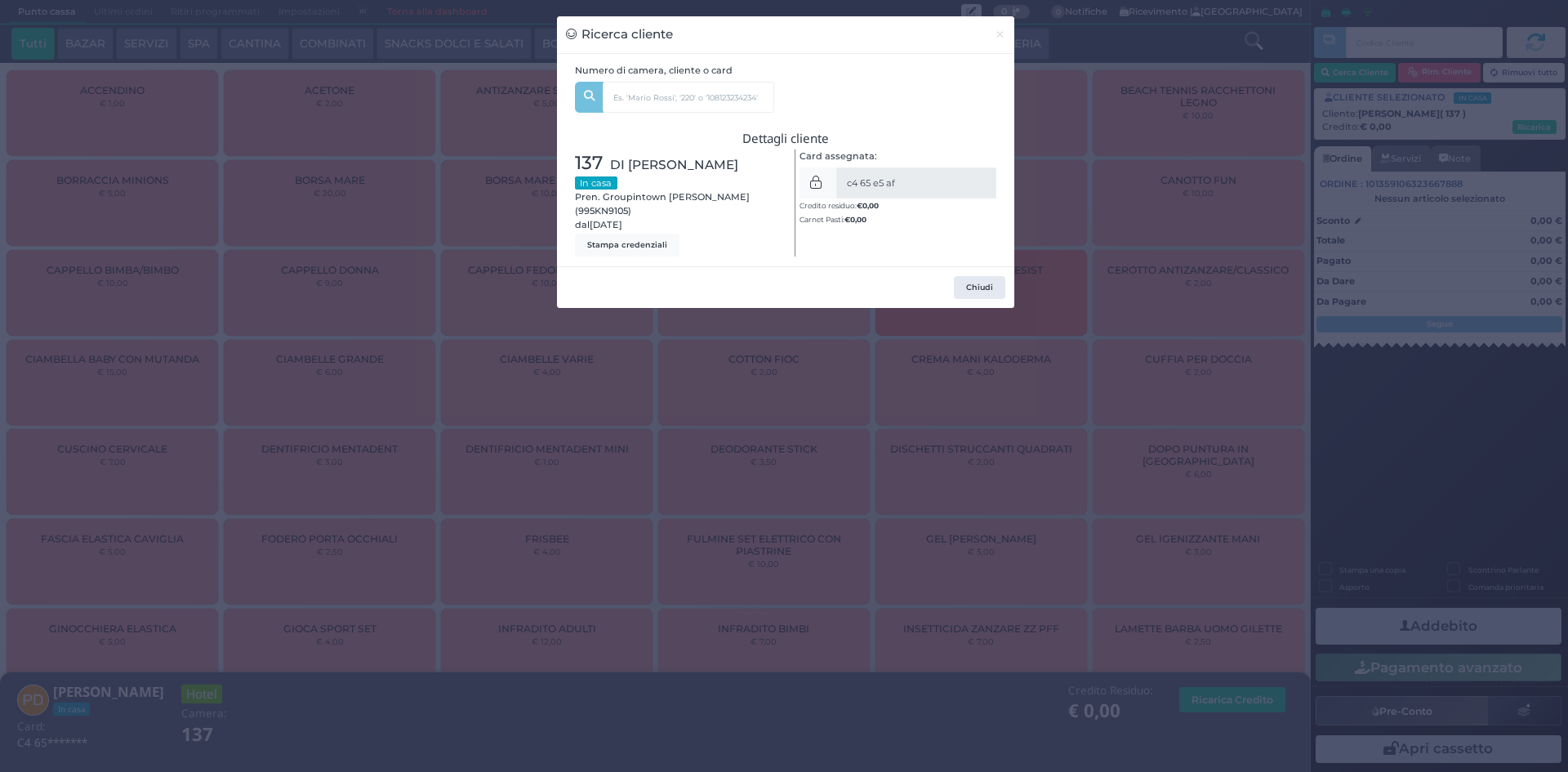
drag, startPoint x: 773, startPoint y: 341, endPoint x: 744, endPoint y: 342, distance: 29.0
click at [758, 348] on div "Ricerca cliente × Numero di camera, cliente o card 137 GINEVRA DI SAVINO (0) Un…" at bounding box center [784, 386] width 1568 height 772
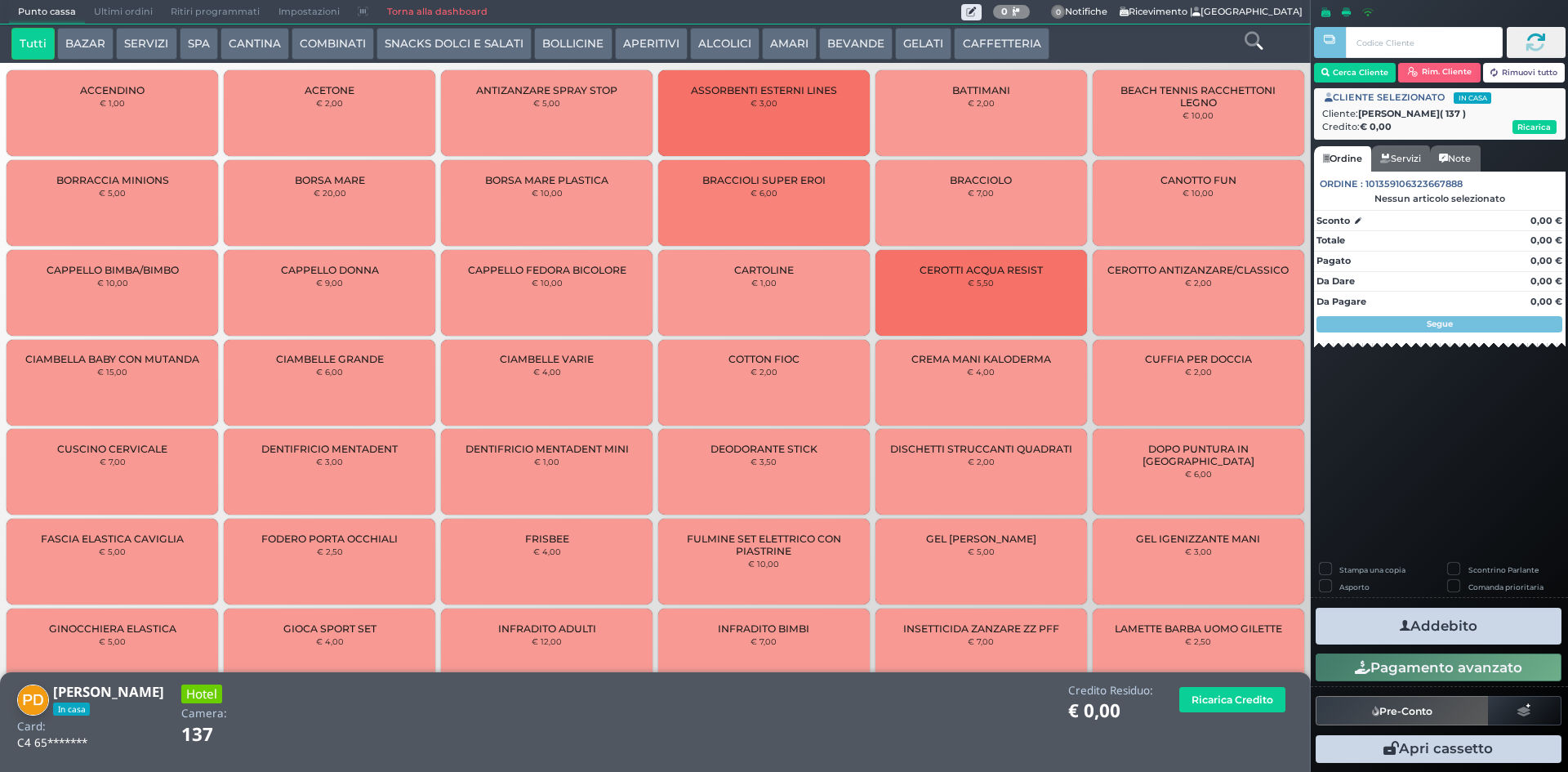
click at [1259, 41] on icon at bounding box center [1253, 41] width 18 height 18
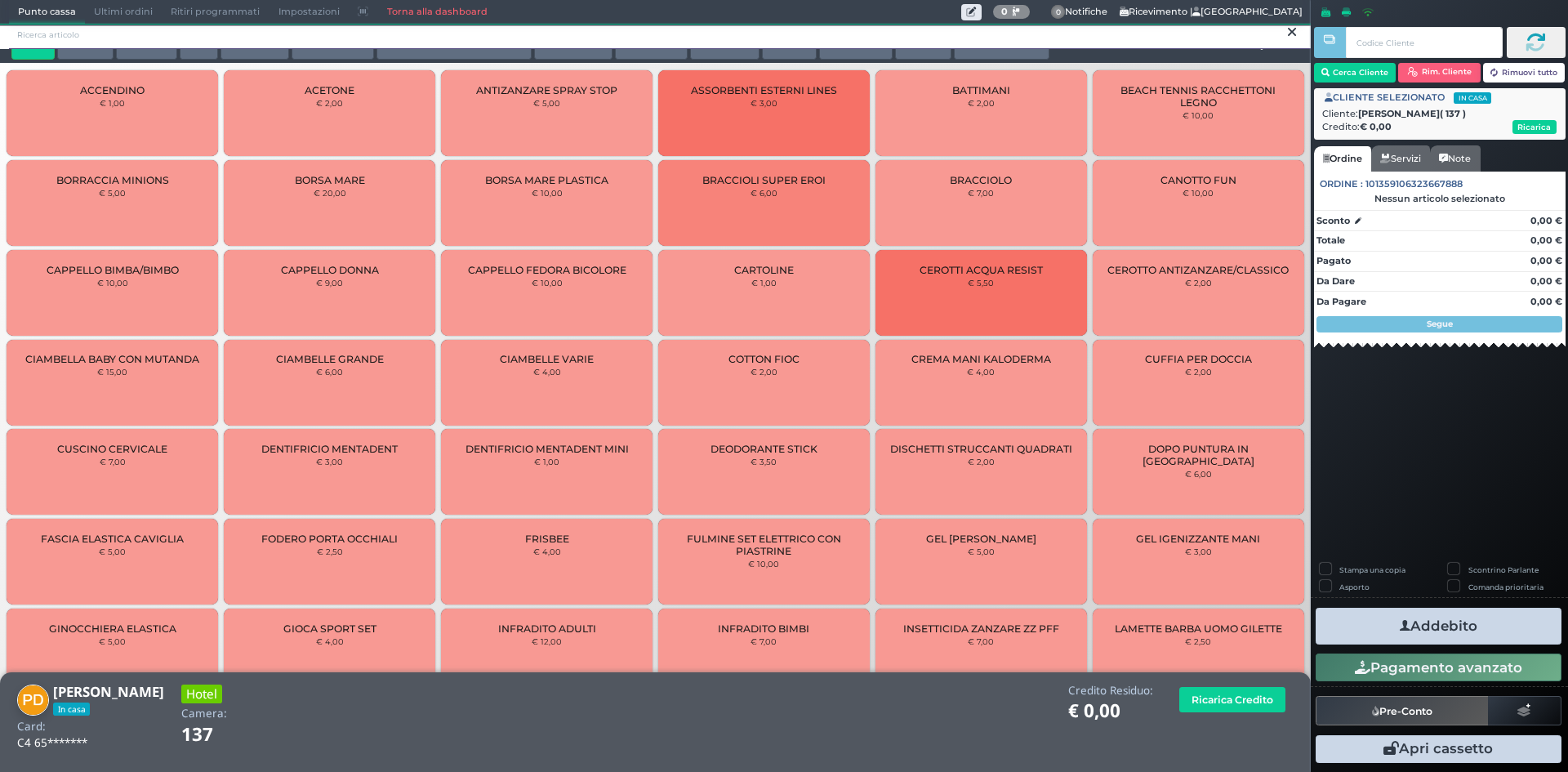
scroll to position [0, 0]
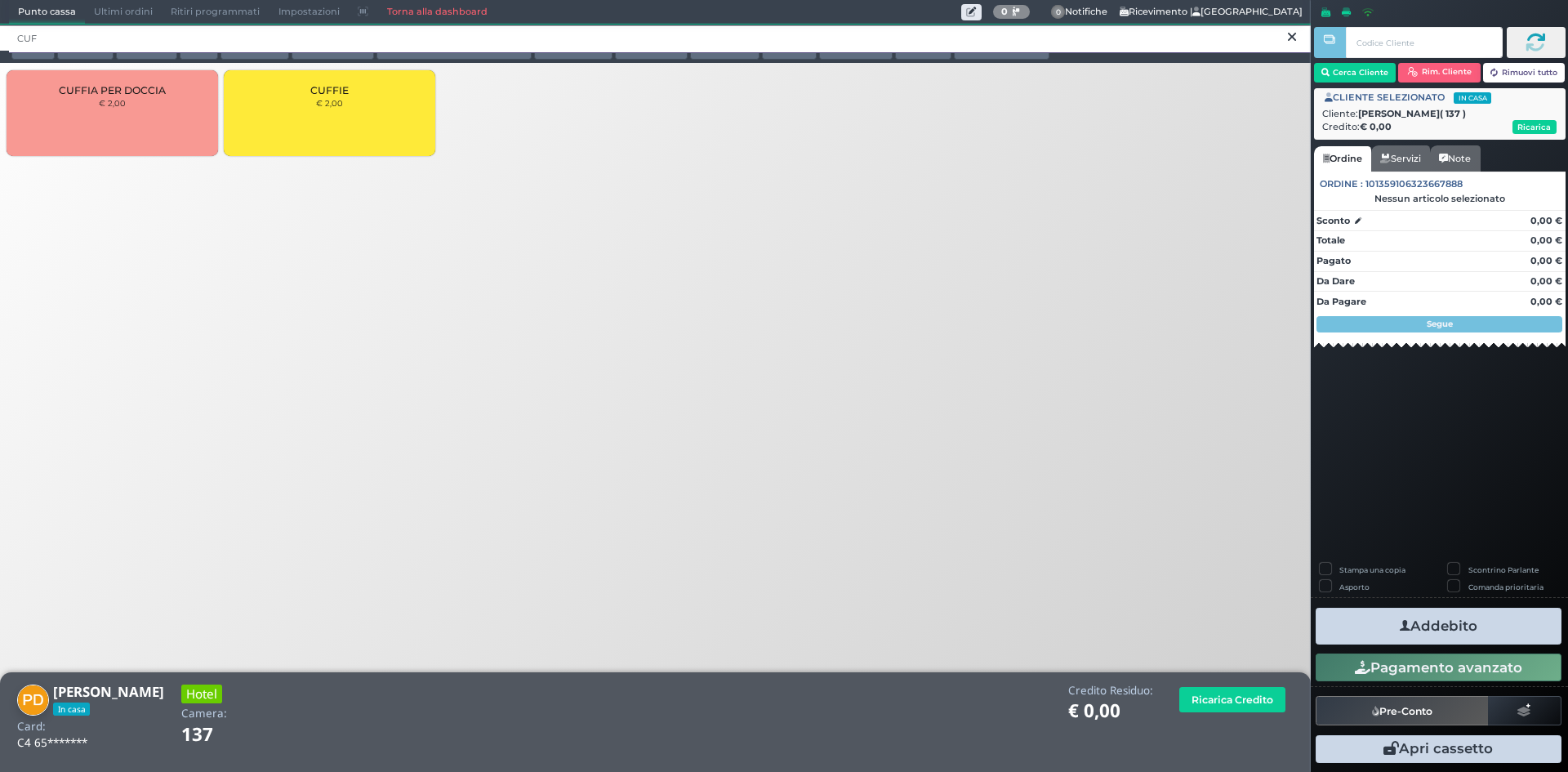
type input "CUF"
click at [292, 97] on div "CUFFIE € 2,00" at bounding box center [329, 112] width 212 height 86
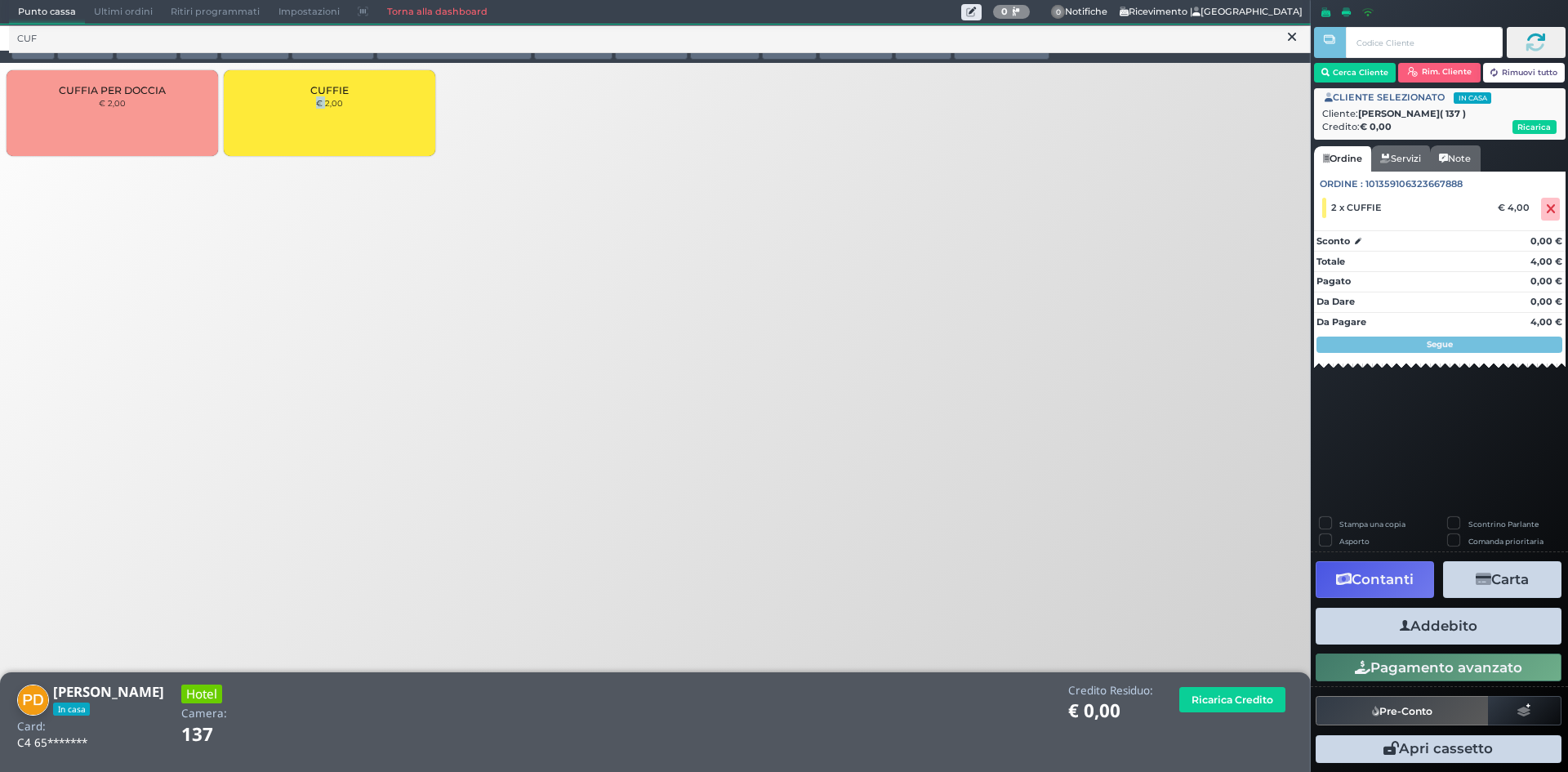
click at [1416, 620] on button "Addebito" at bounding box center [1437, 627] width 246 height 37
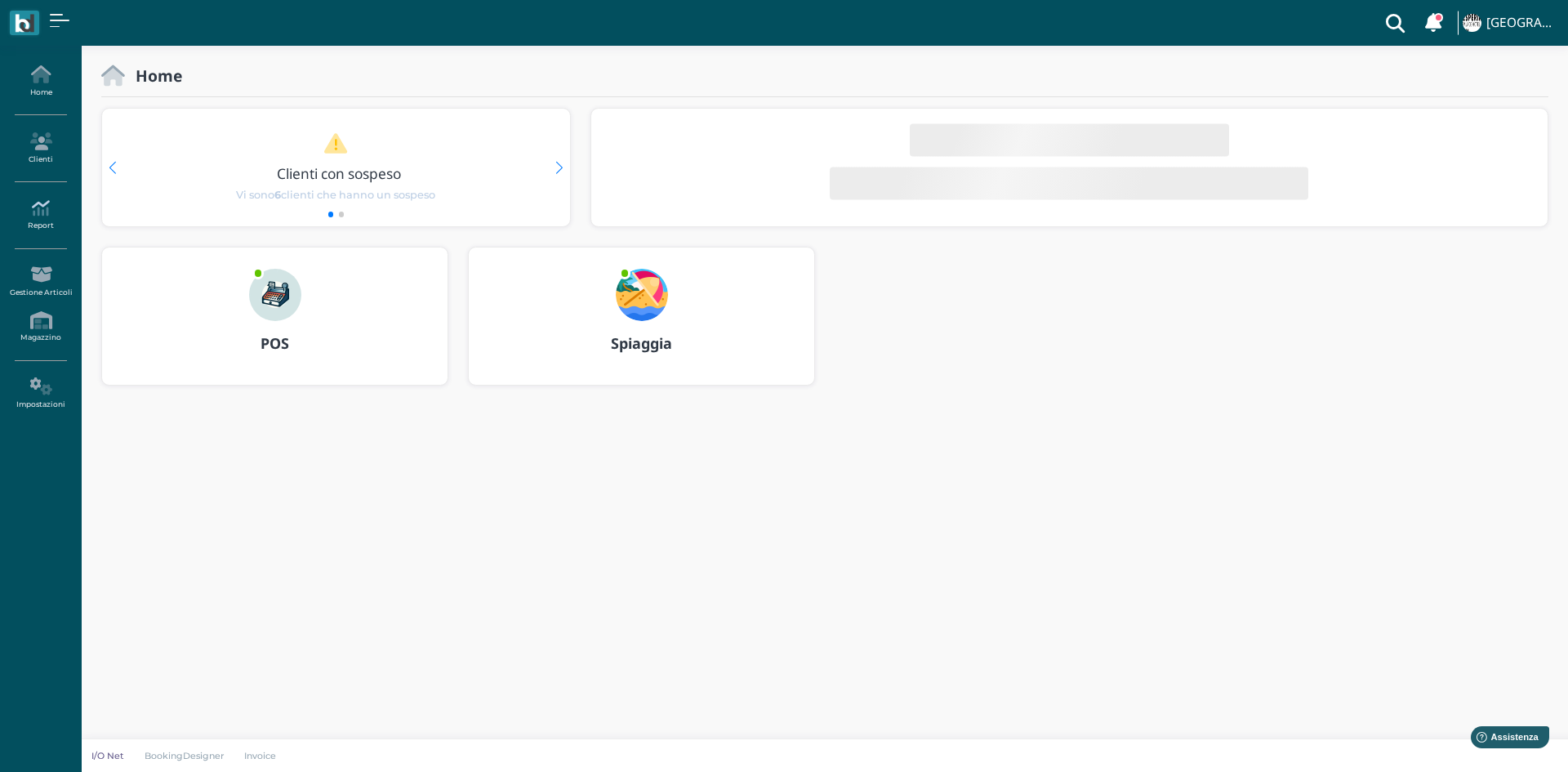
click at [41, 217] on link "Report" at bounding box center [40, 215] width 71 height 45
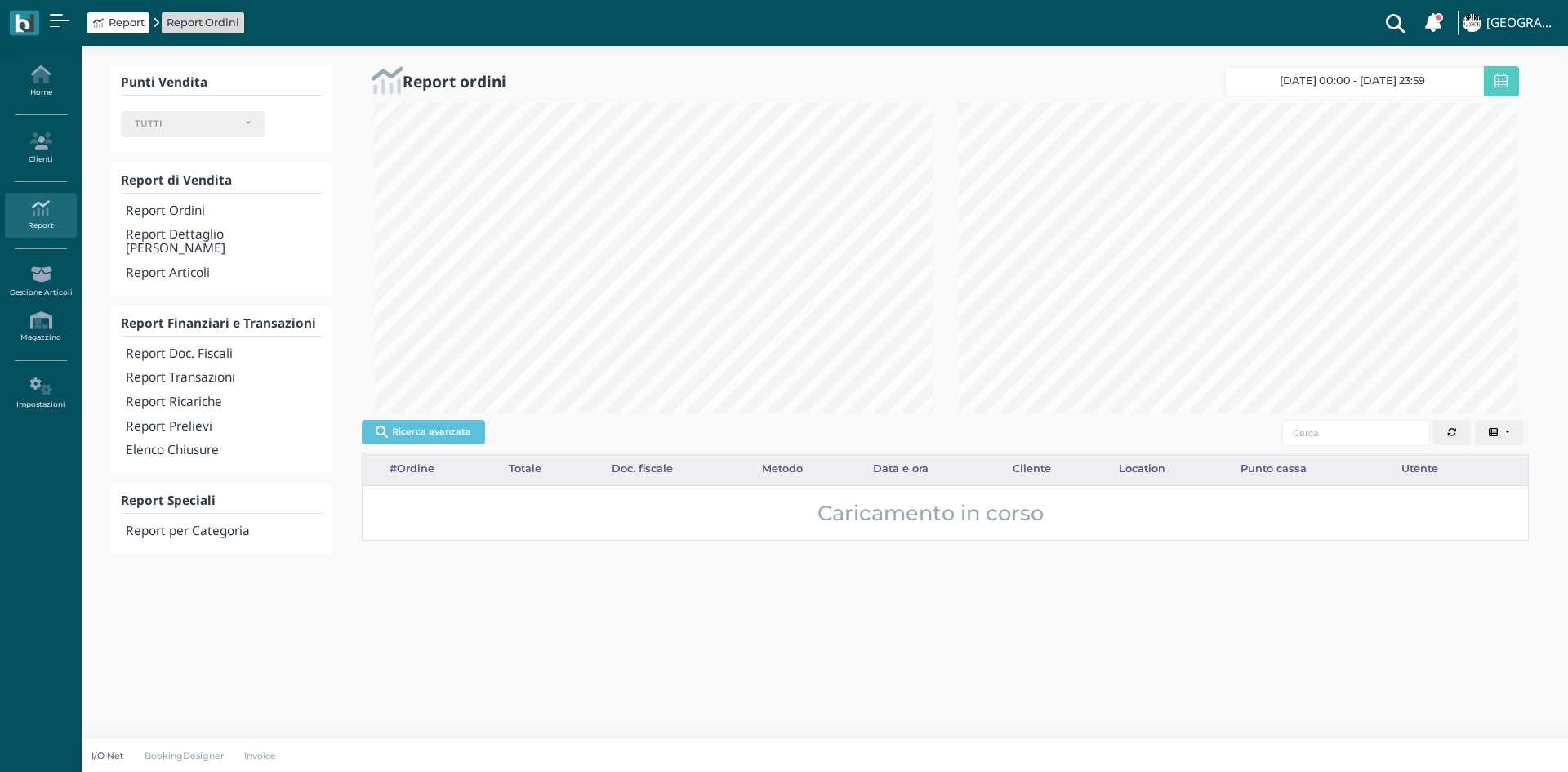
select select
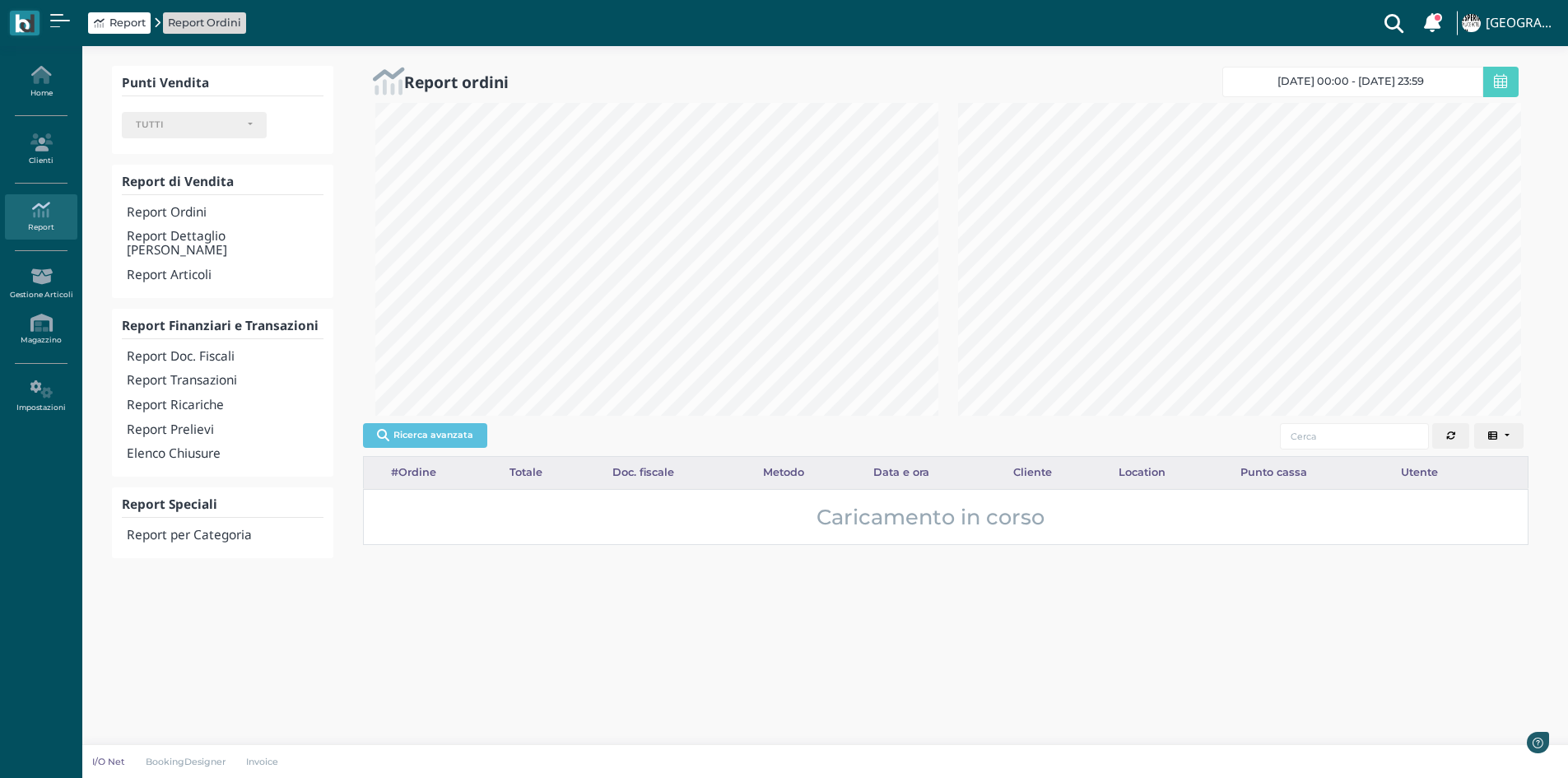
scroll to position [823021, 822722]
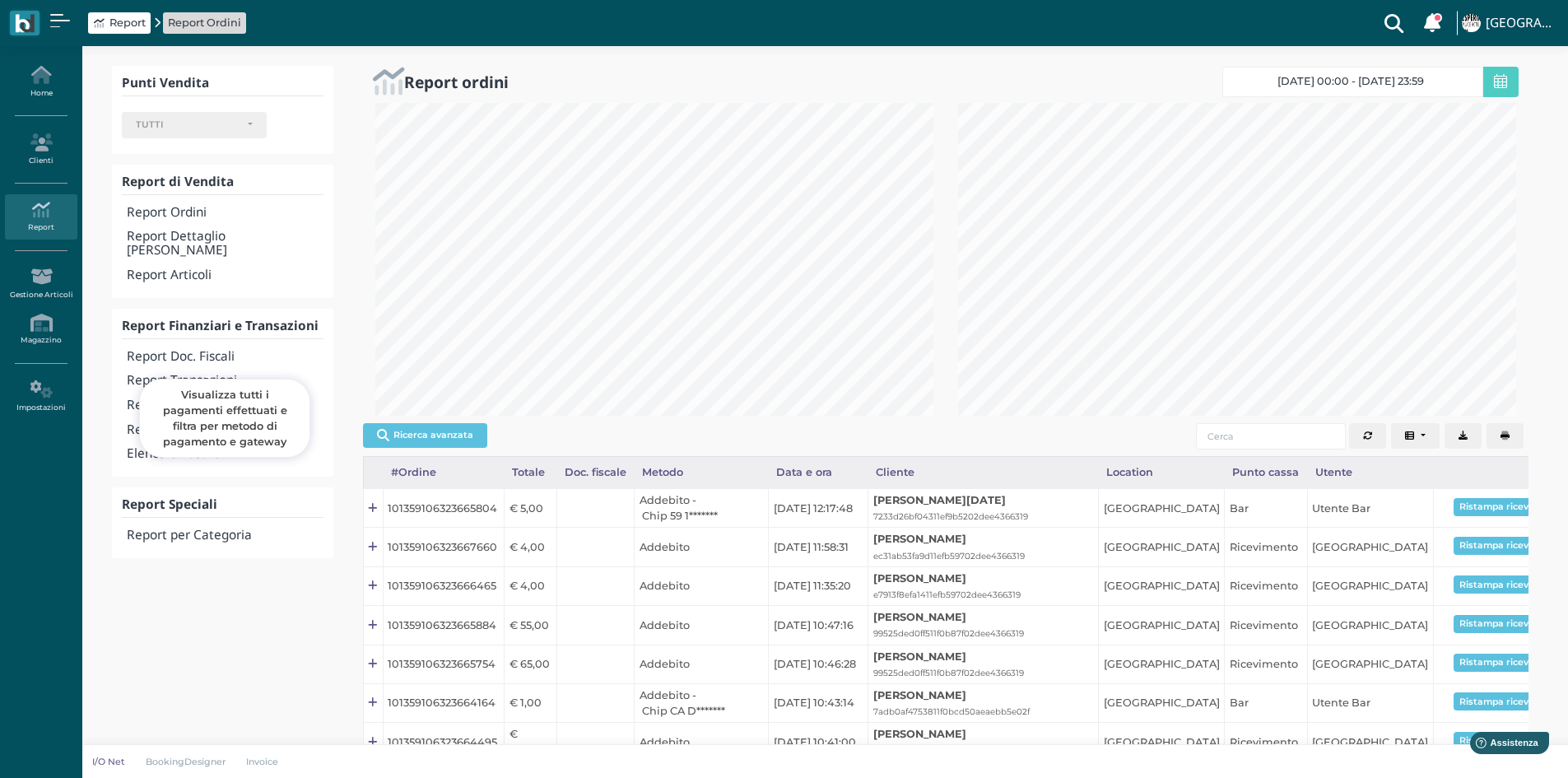
click at [221, 374] on h4 "Report Transazioni" at bounding box center [224, 380] width 196 height 14
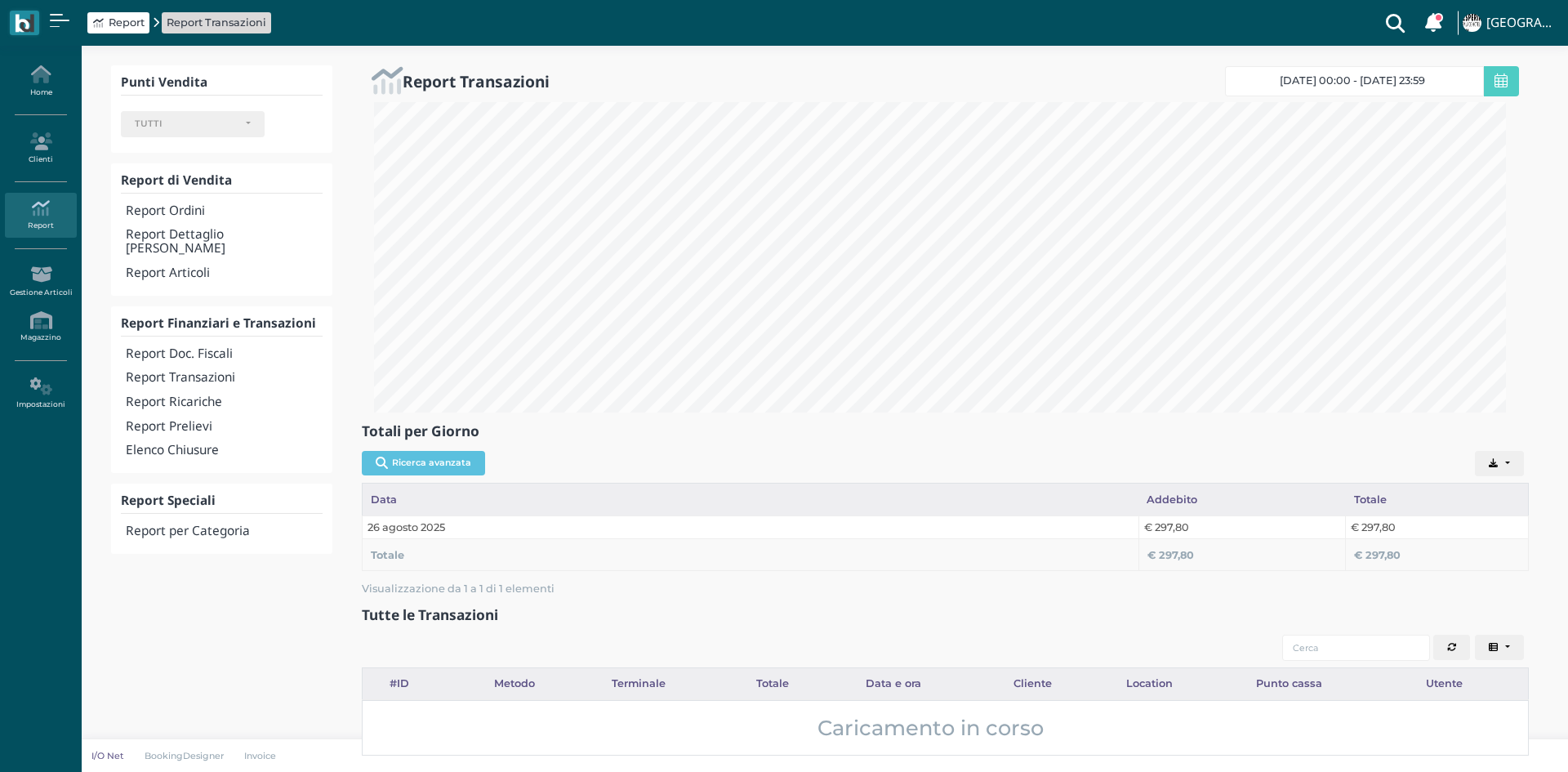
select select
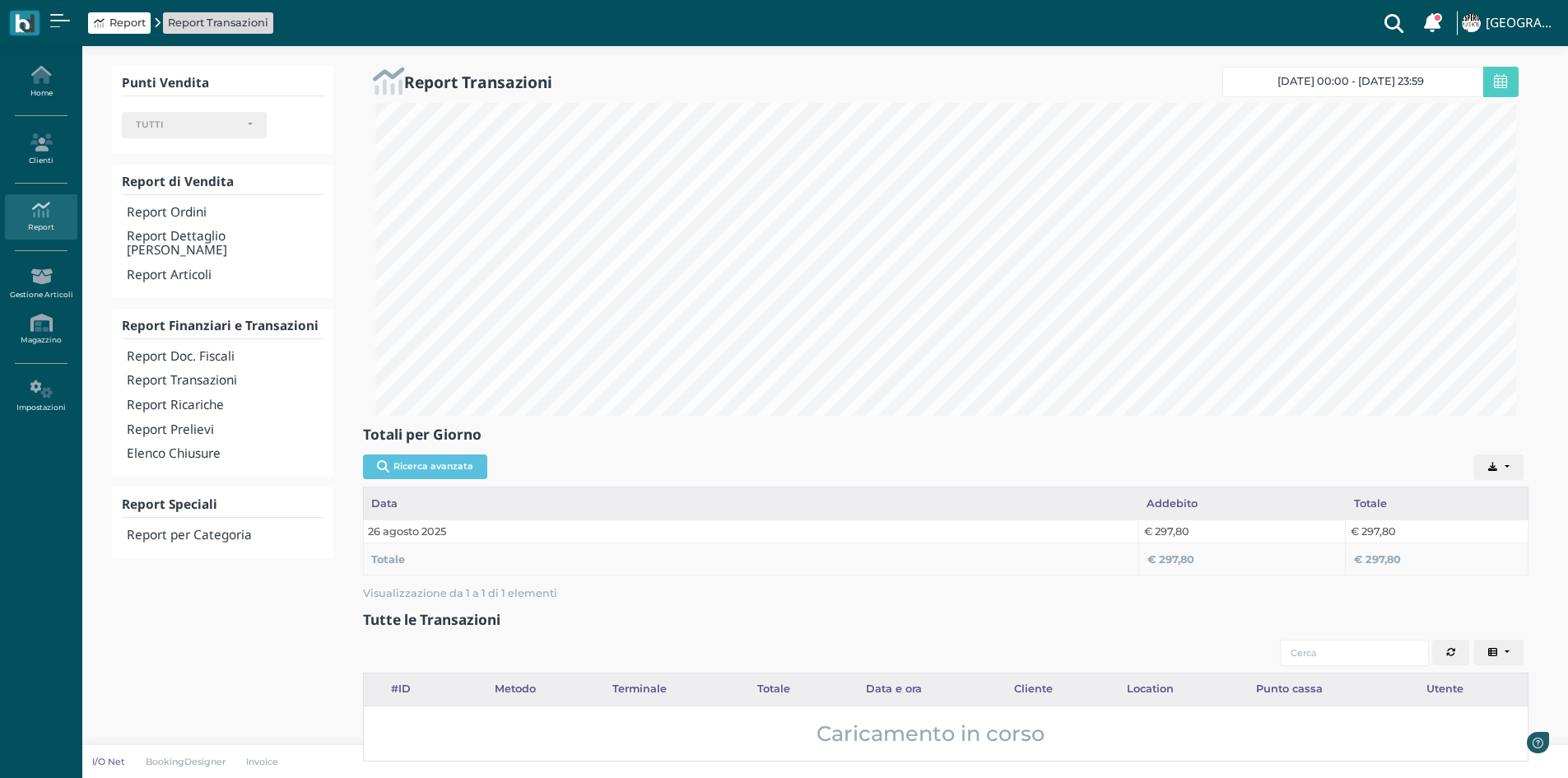
scroll to position [312, 1166]
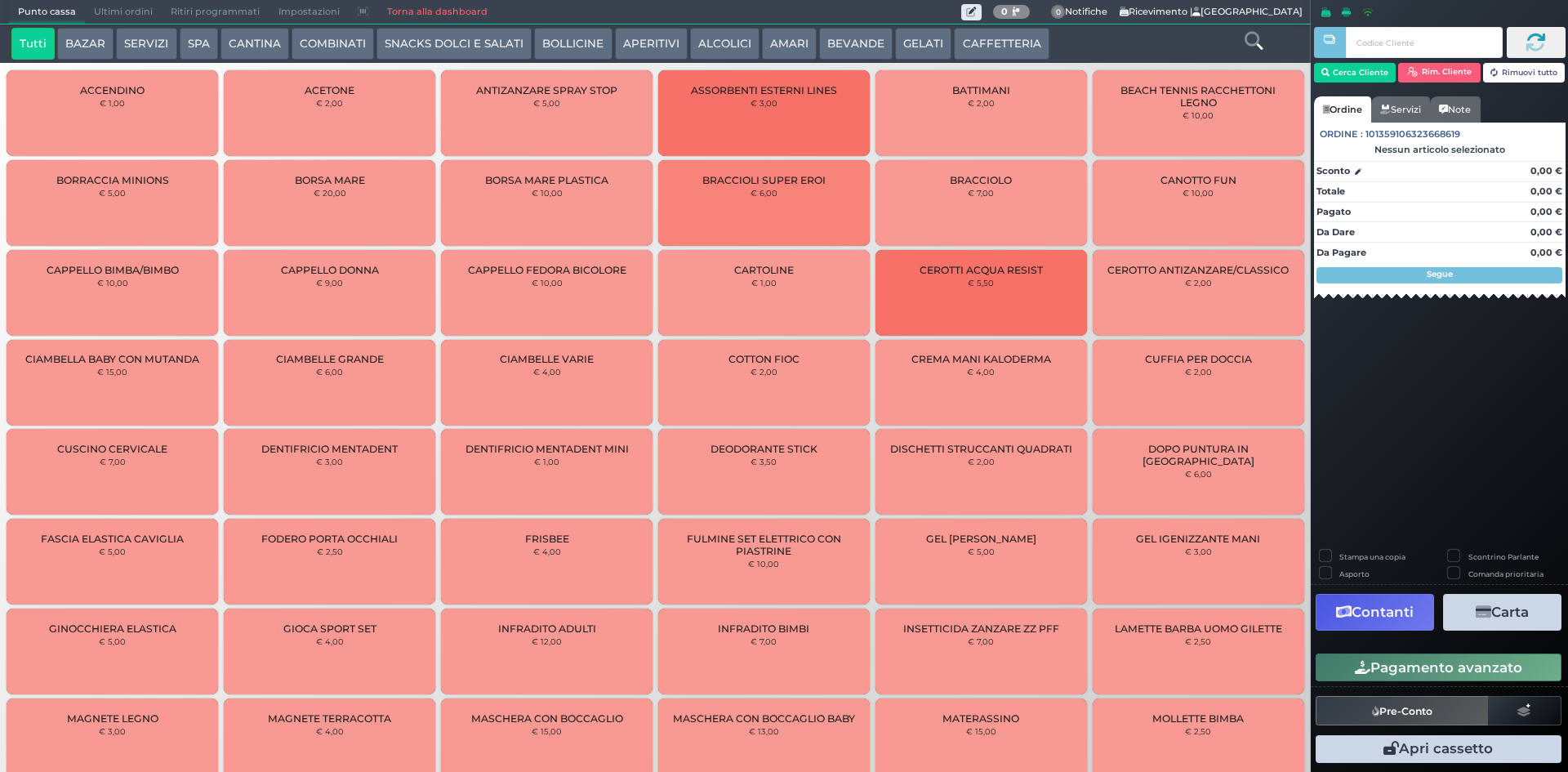
click at [132, 11] on span "Ultimi ordini" at bounding box center [122, 12] width 76 height 23
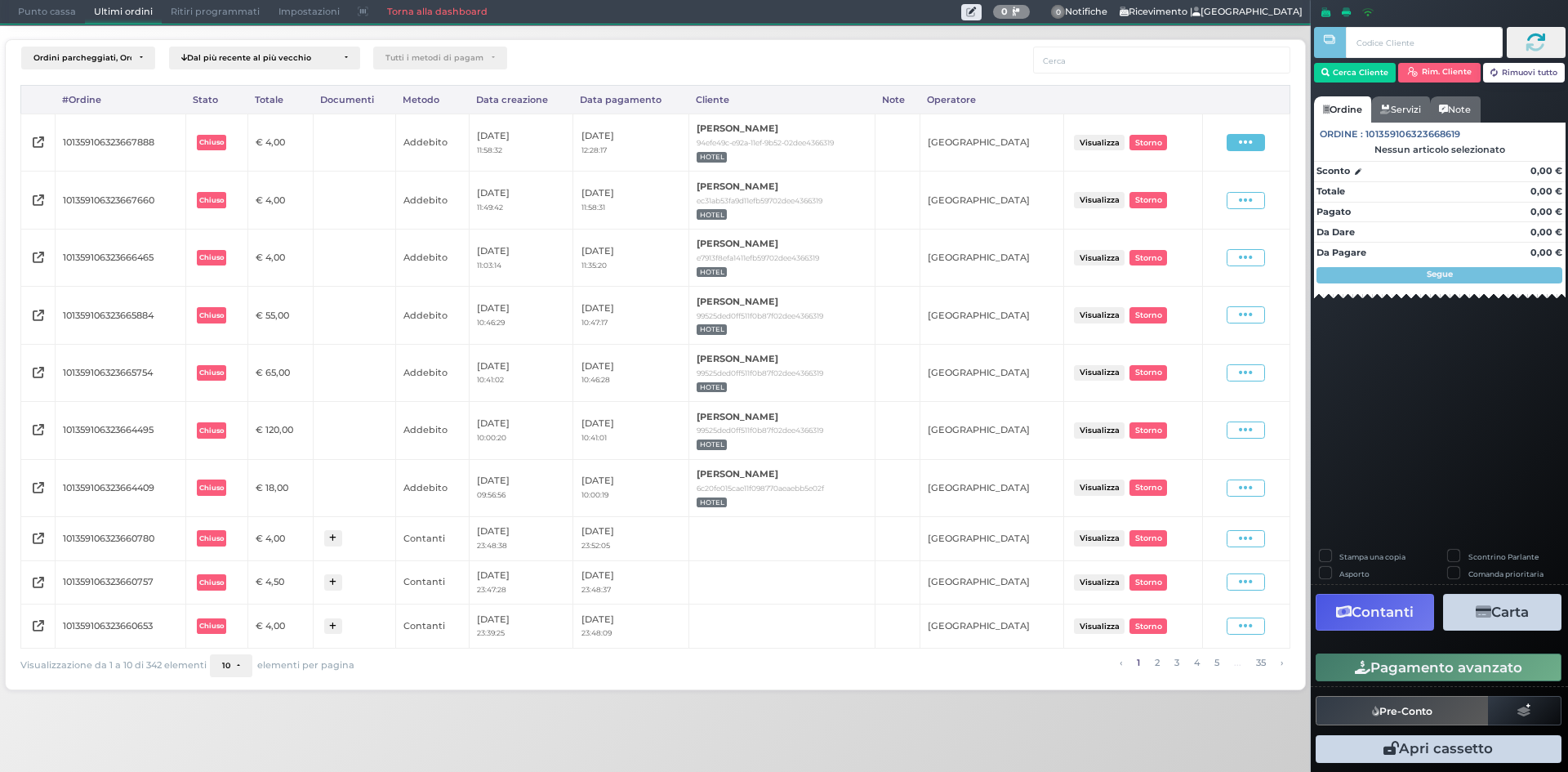
click at [1249, 147] on icon at bounding box center [1245, 143] width 14 height 16
click at [1185, 255] on span "Storno" at bounding box center [1190, 258] width 32 height 14
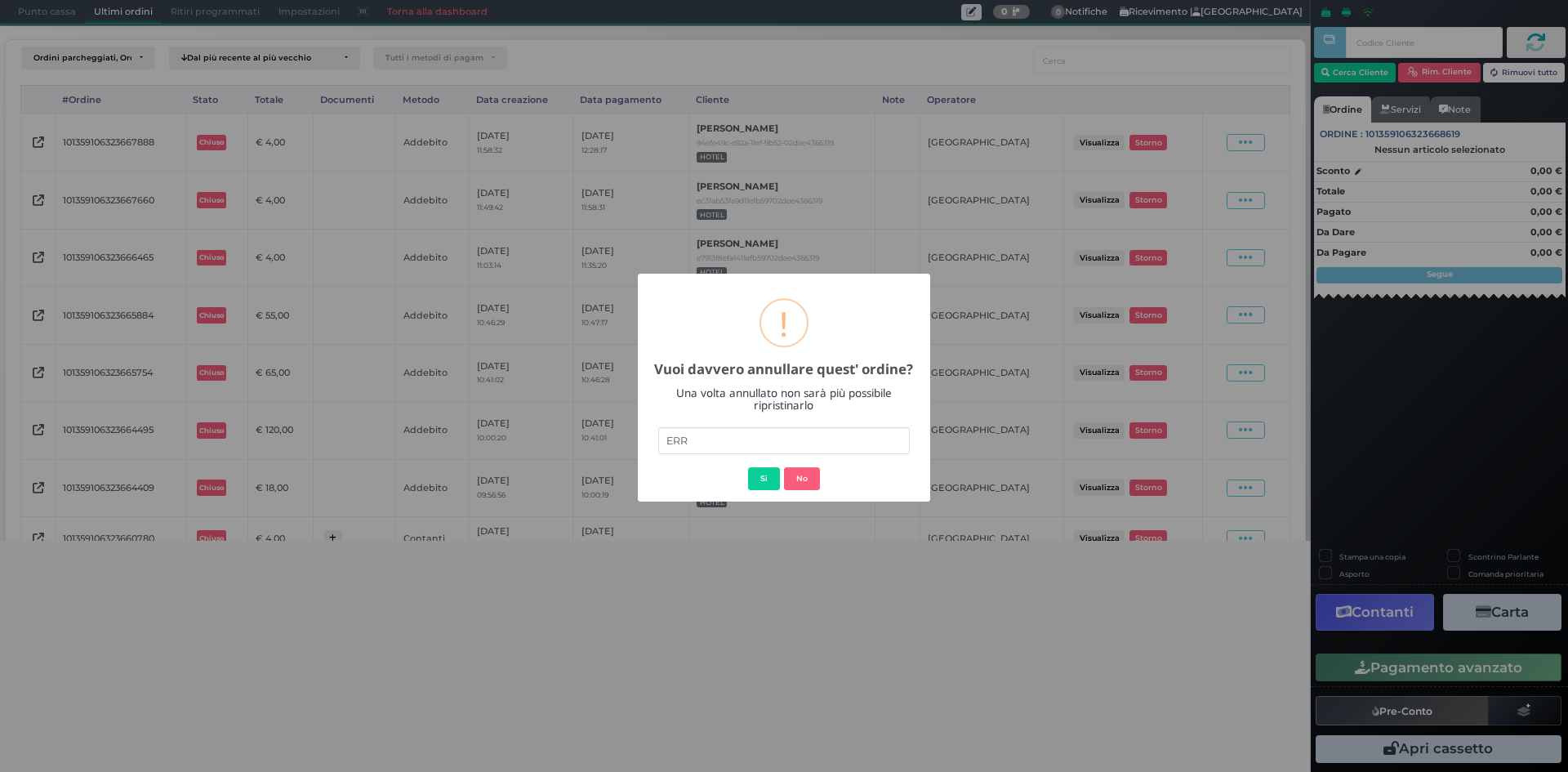
type input "errato addebito"
click at [769, 489] on button "Si" at bounding box center [763, 478] width 32 height 23
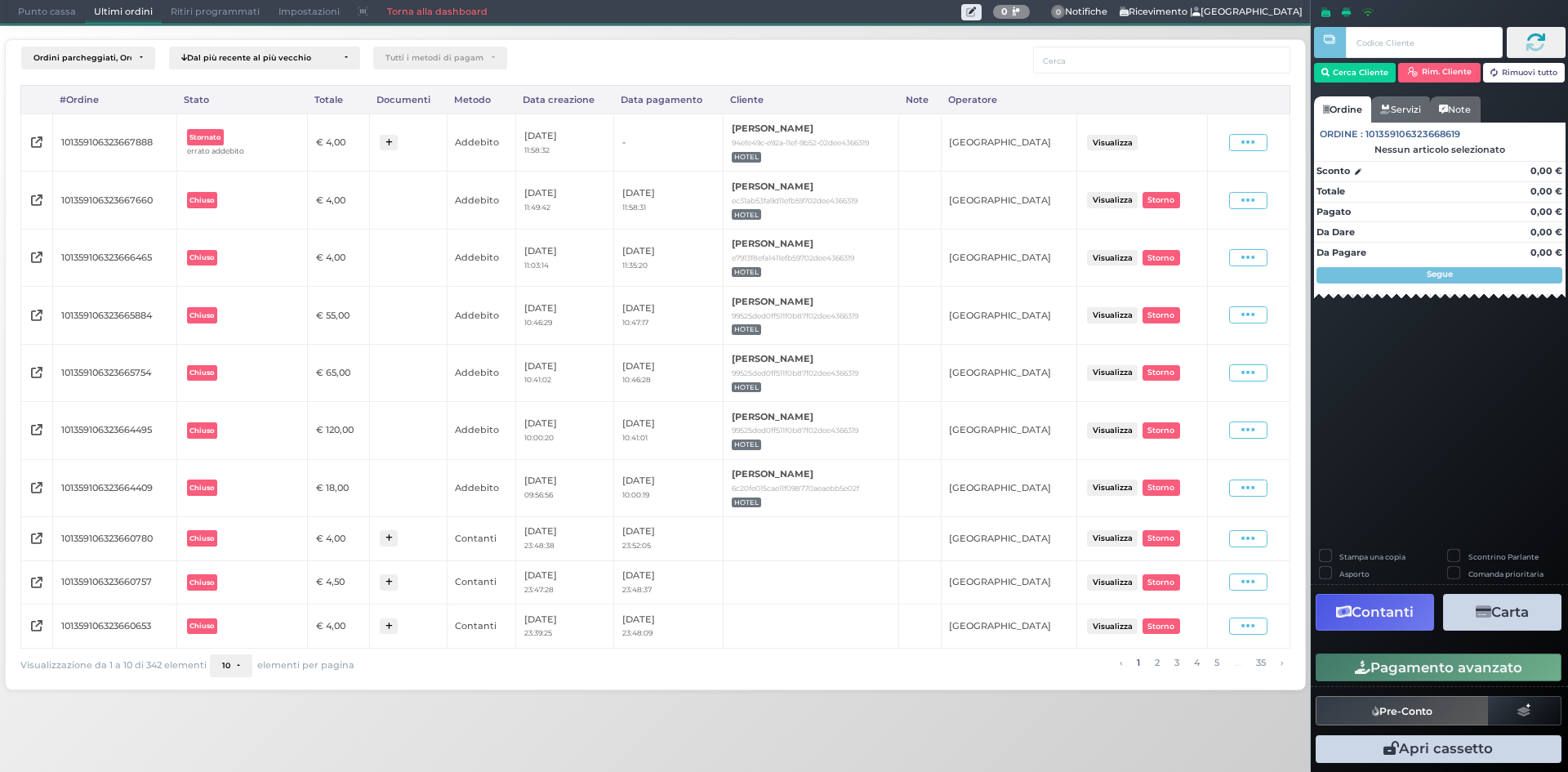
click at [47, 8] on span "Punto cassa" at bounding box center [47, 12] width 76 height 23
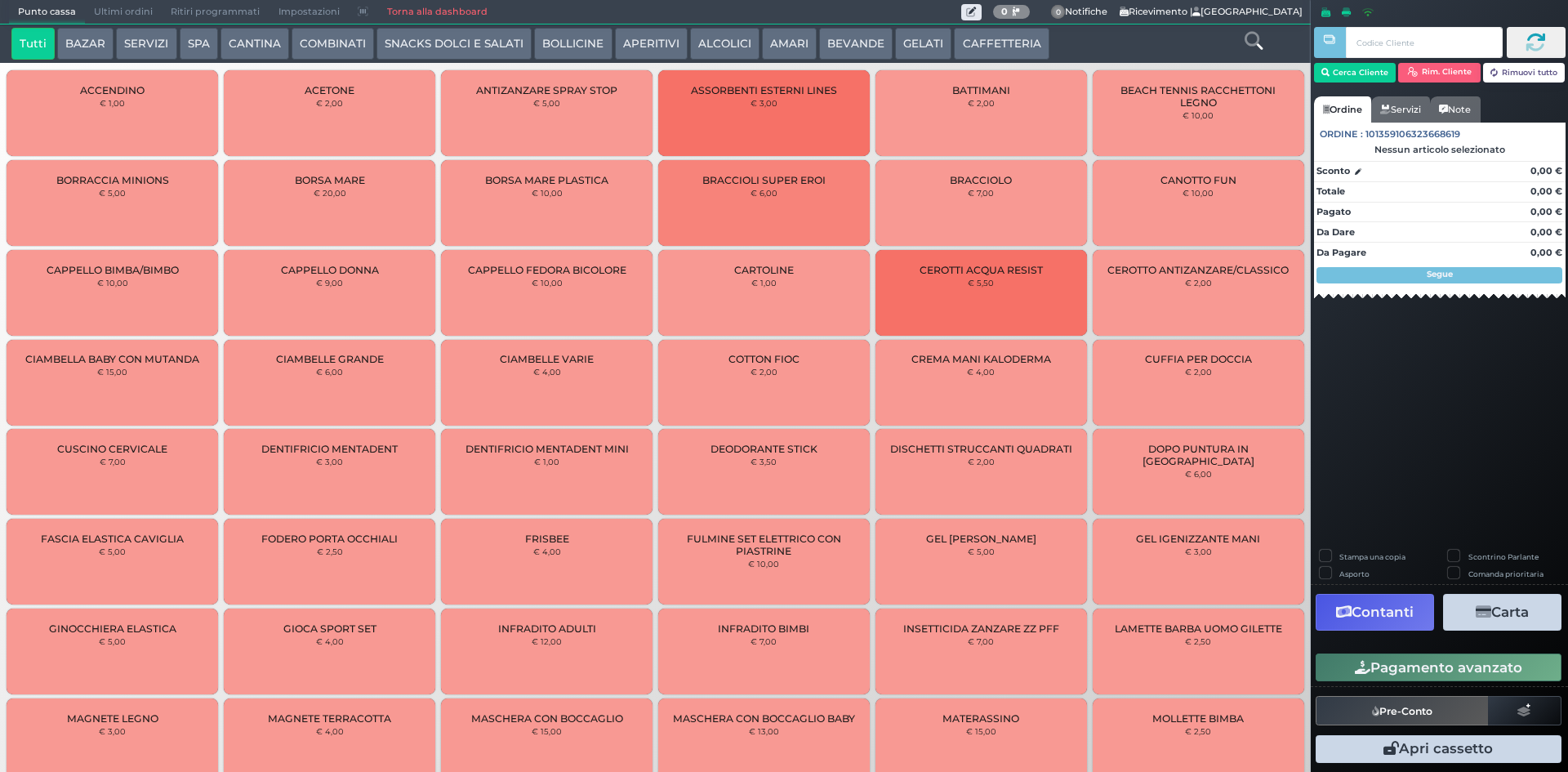
click at [1340, 86] on div "Cerca Cliente Rim. Cliente Rimuovi tutto" at bounding box center [1439, 59] width 251 height 75
click at [1344, 68] on button "Cerca Cliente" at bounding box center [1356, 72] width 83 height 19
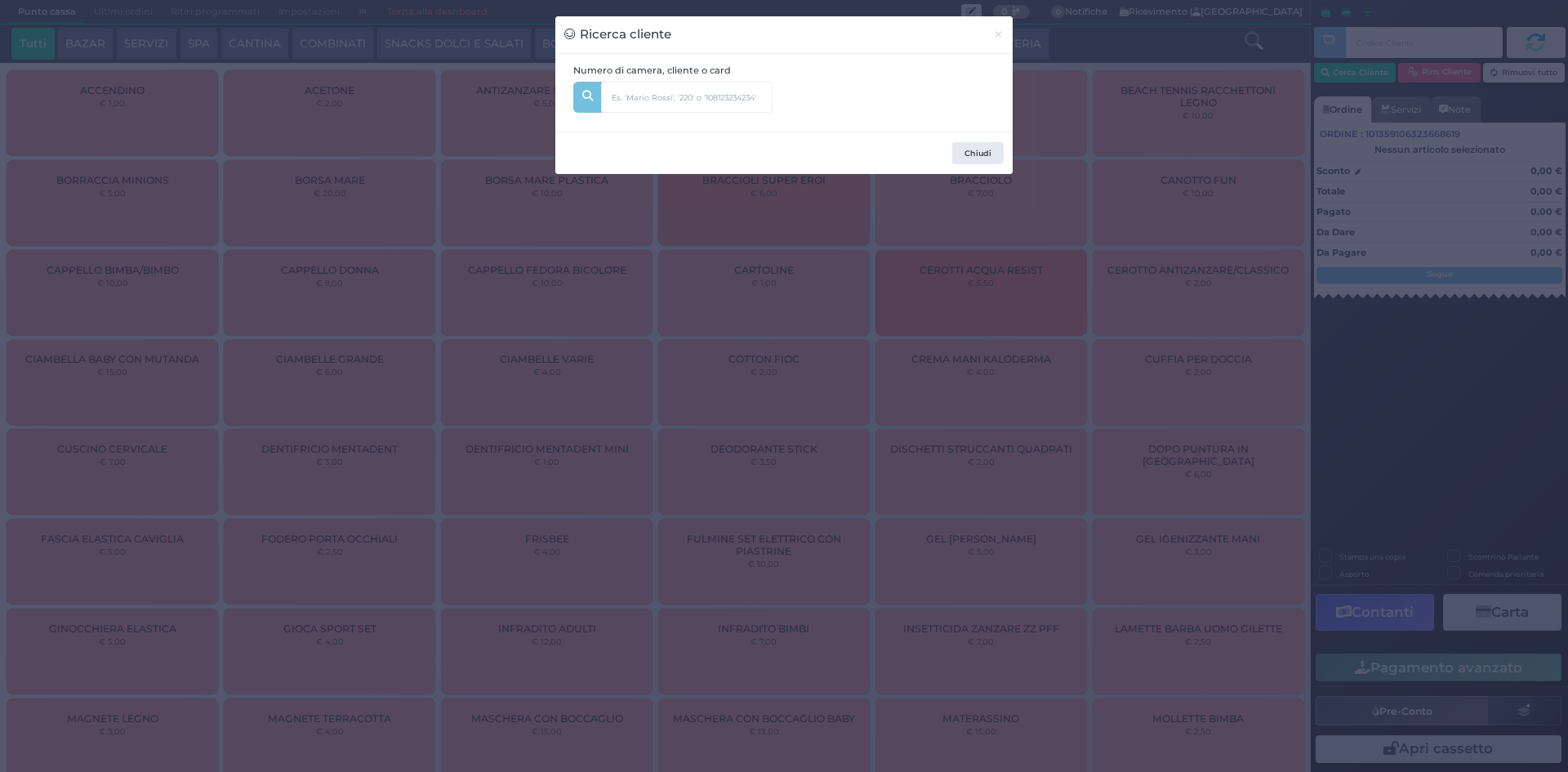
click at [702, 114] on div "Numero di camera, cliente o card" at bounding box center [673, 93] width 217 height 59
click at [700, 98] on input "text" at bounding box center [686, 98] width 171 height 31
type input "137"
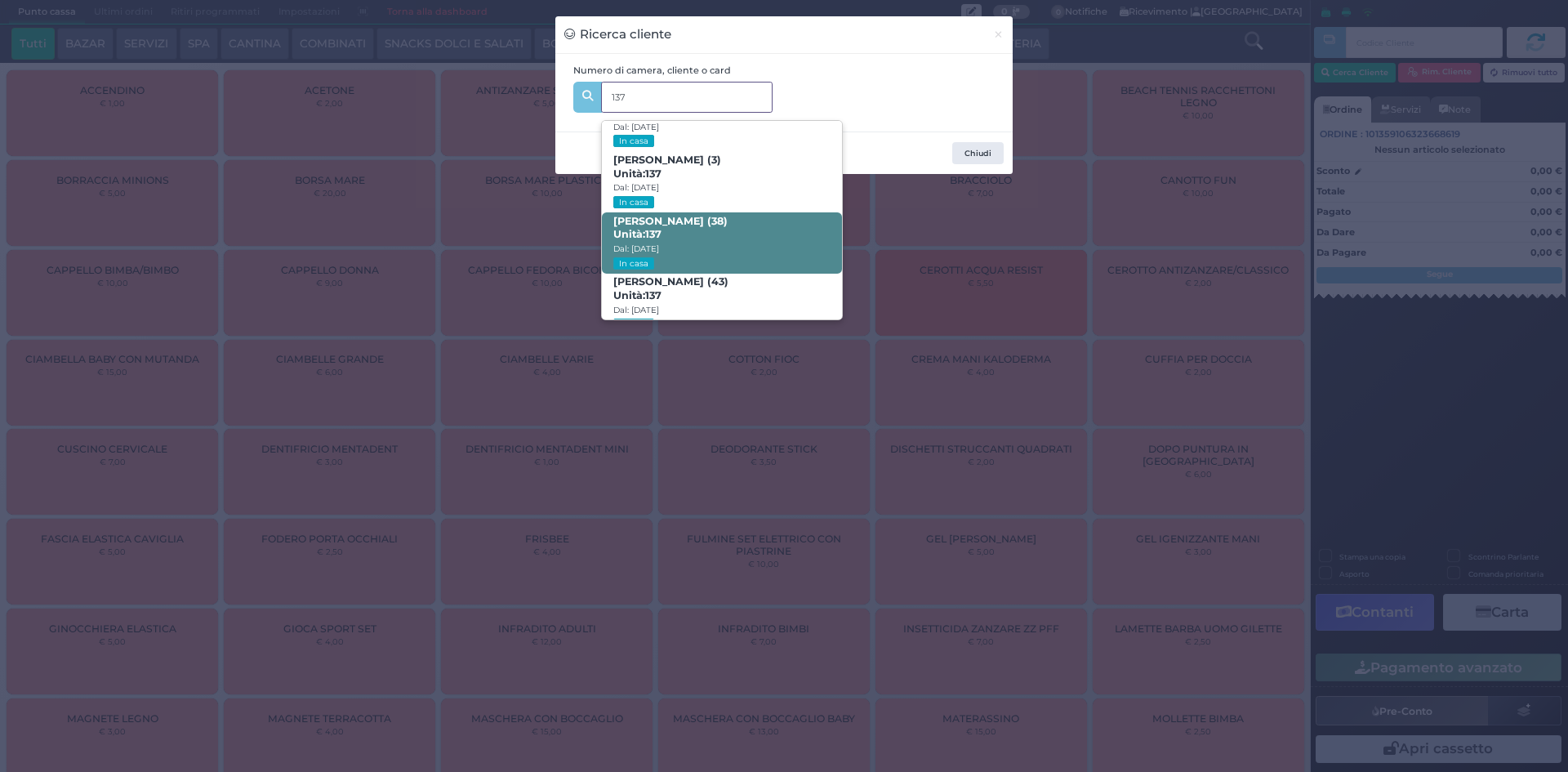
scroll to position [77, 0]
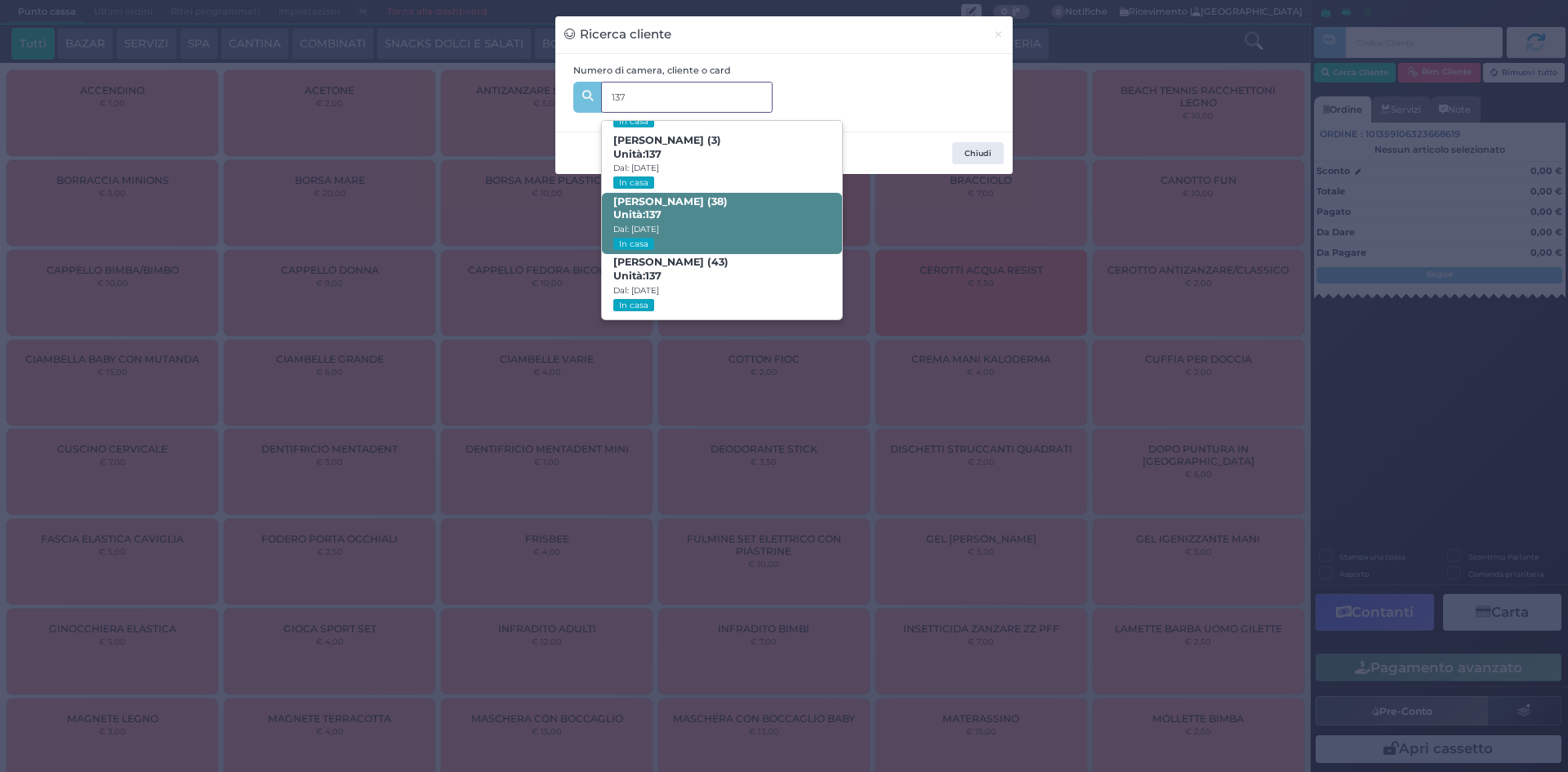
click at [730, 224] on span "PAOLO DI SAVINO (38) Unità: 137 Dal: 23/08/2025 In casa" at bounding box center [721, 224] width 239 height 62
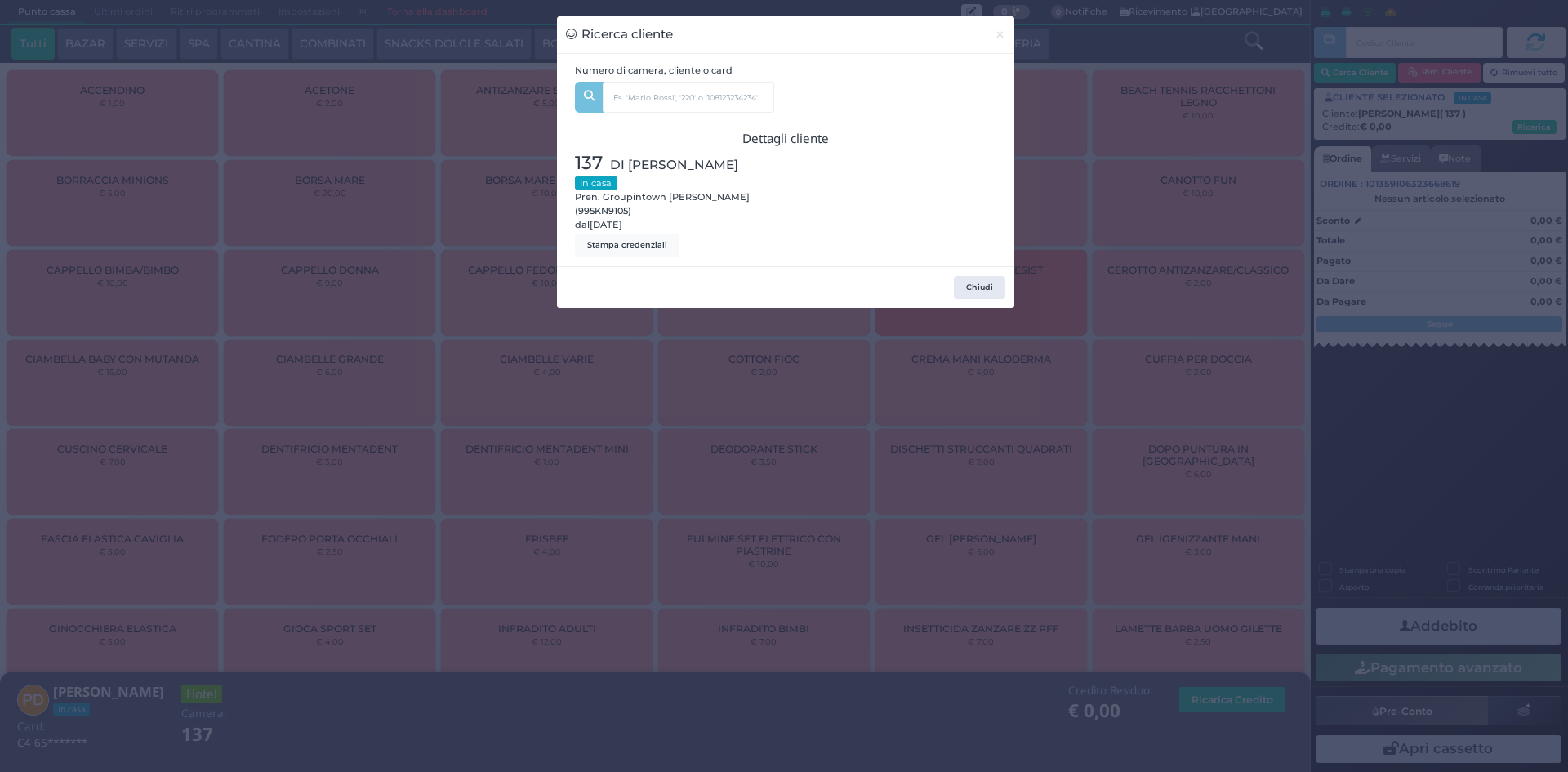
click at [485, 519] on div "Ricerca cliente × Numero di camera, cliente o card 137 GINEVRA DI SAVINO (0) Un…" at bounding box center [784, 386] width 1568 height 772
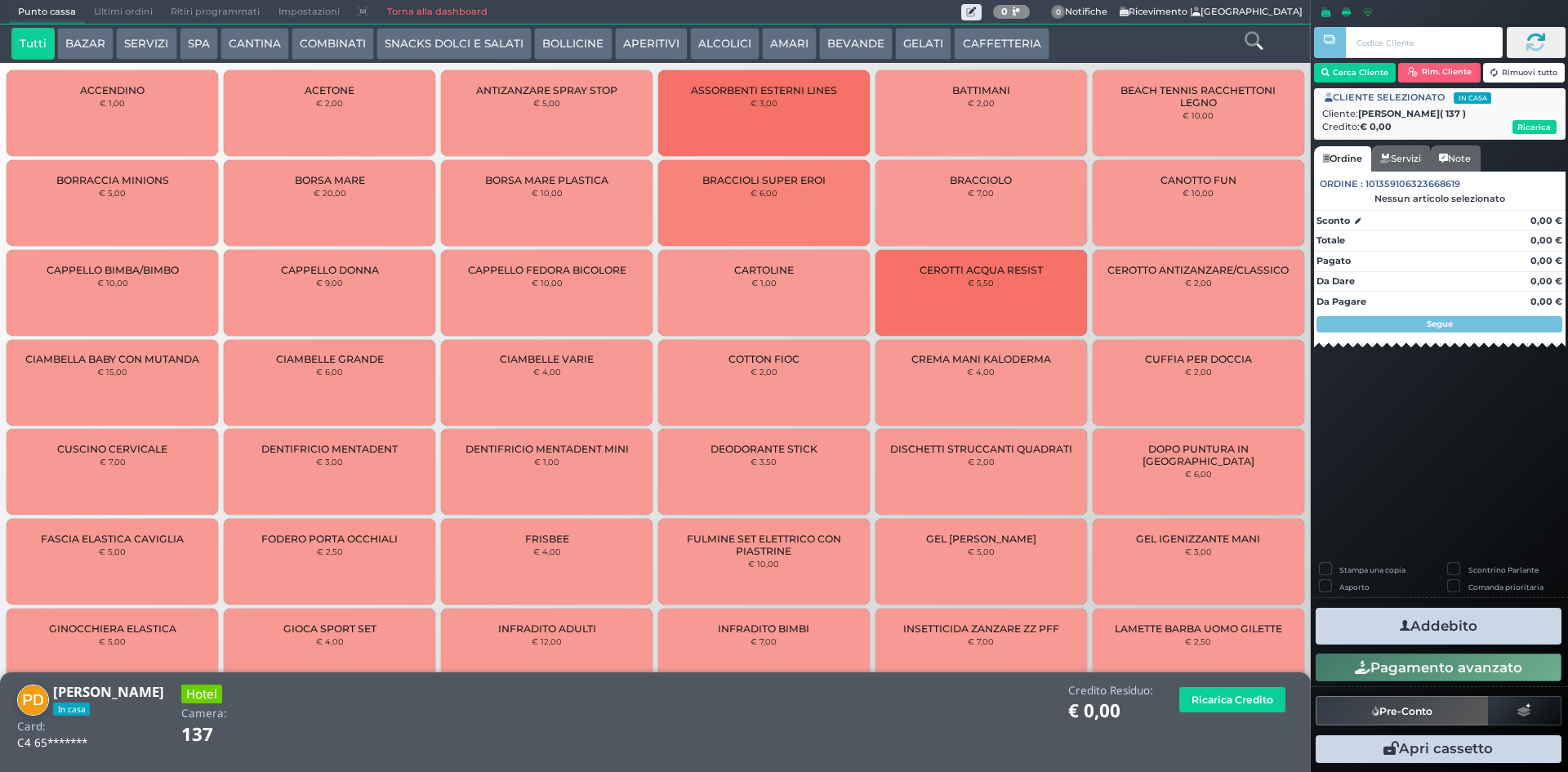
click at [1250, 41] on icon at bounding box center [1253, 41] width 18 height 18
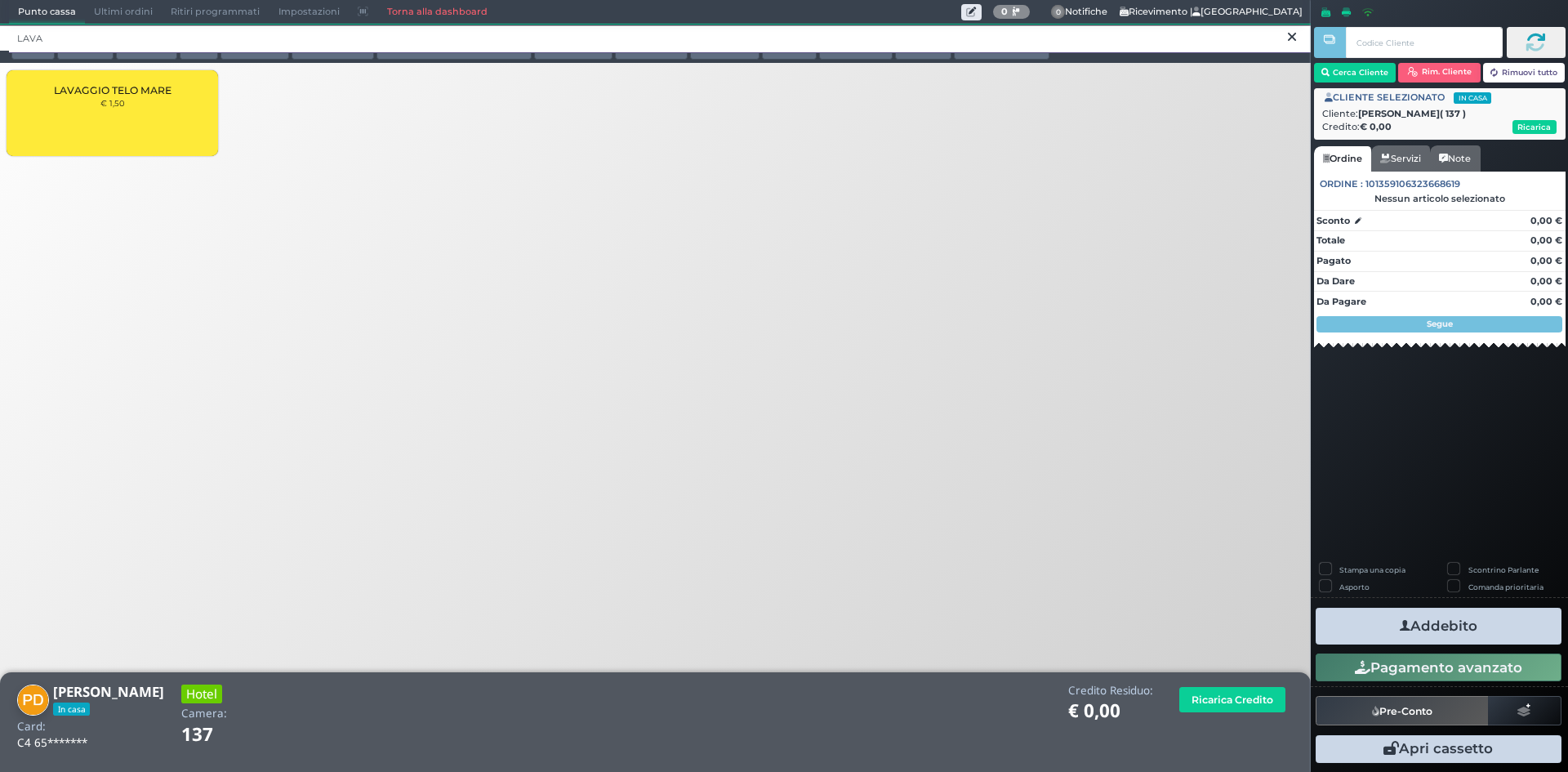
type input "LAVA"
click at [161, 109] on div "LAVAGGIO TELO MARE € 1,50" at bounding box center [112, 112] width 212 height 86
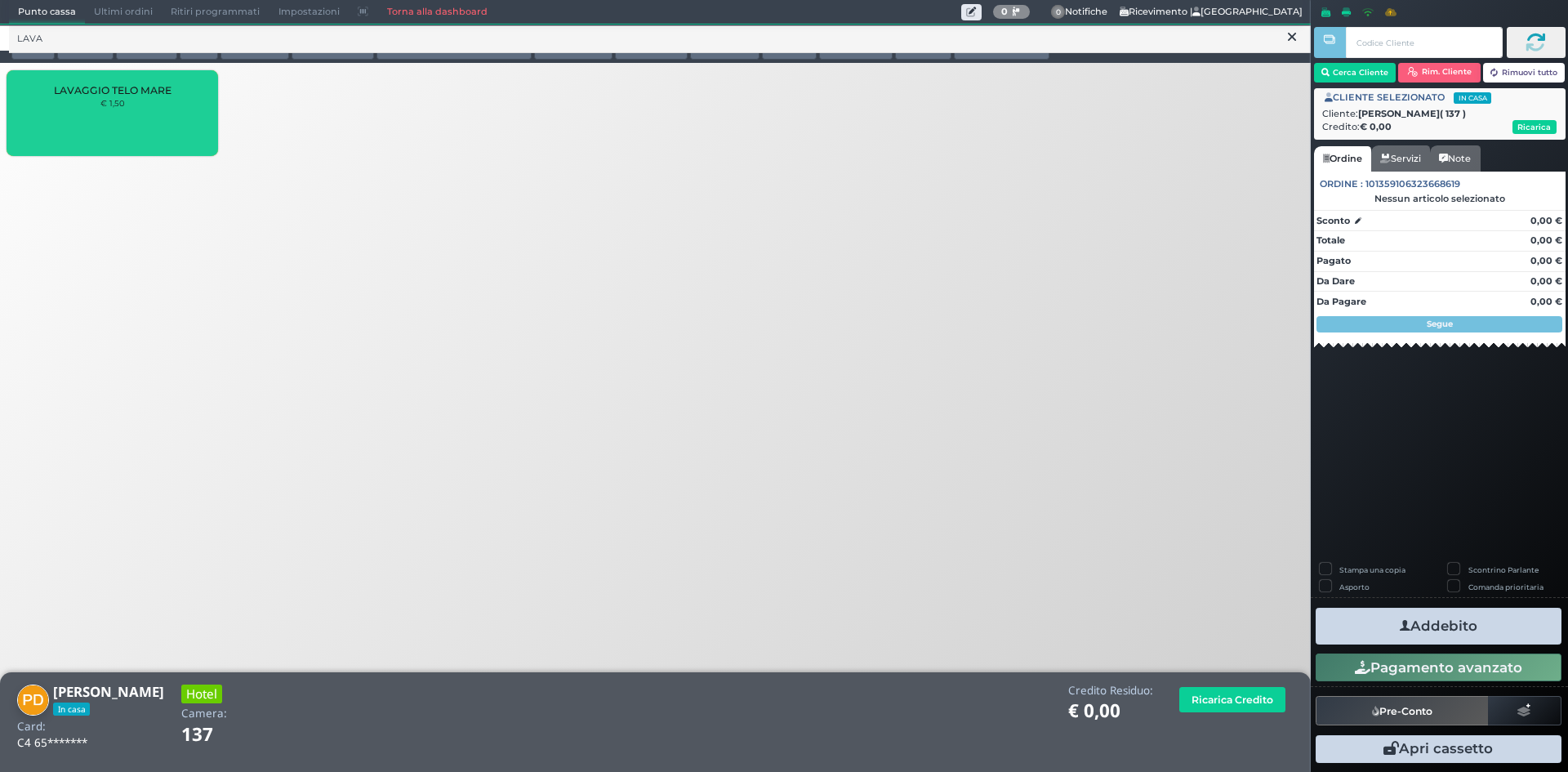
click at [161, 109] on div "LAVAGGIO TELO MARE € 1,50" at bounding box center [112, 112] width 212 height 86
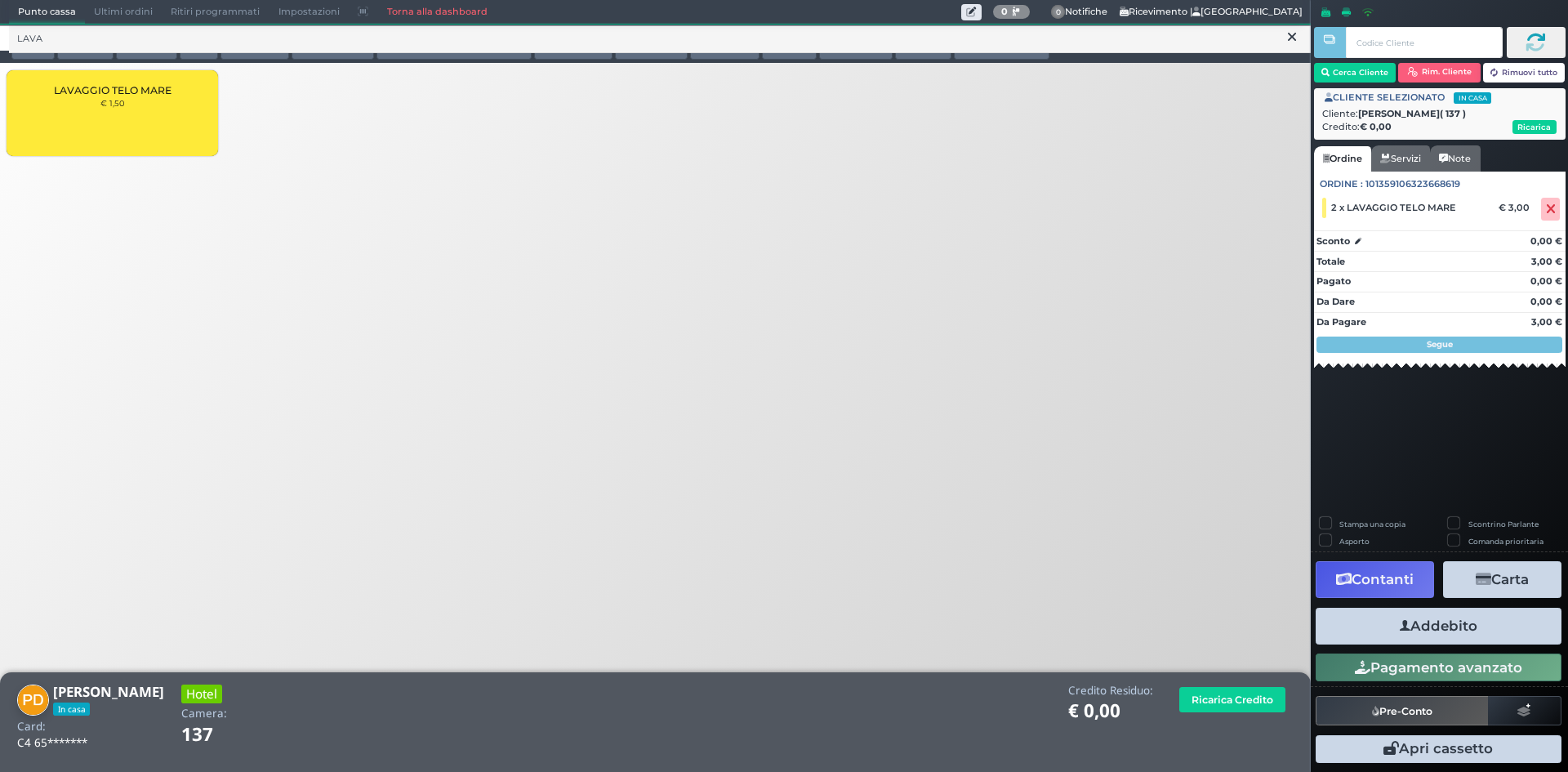
click at [1431, 675] on button "Pagamento avanzato" at bounding box center [1437, 667] width 246 height 28
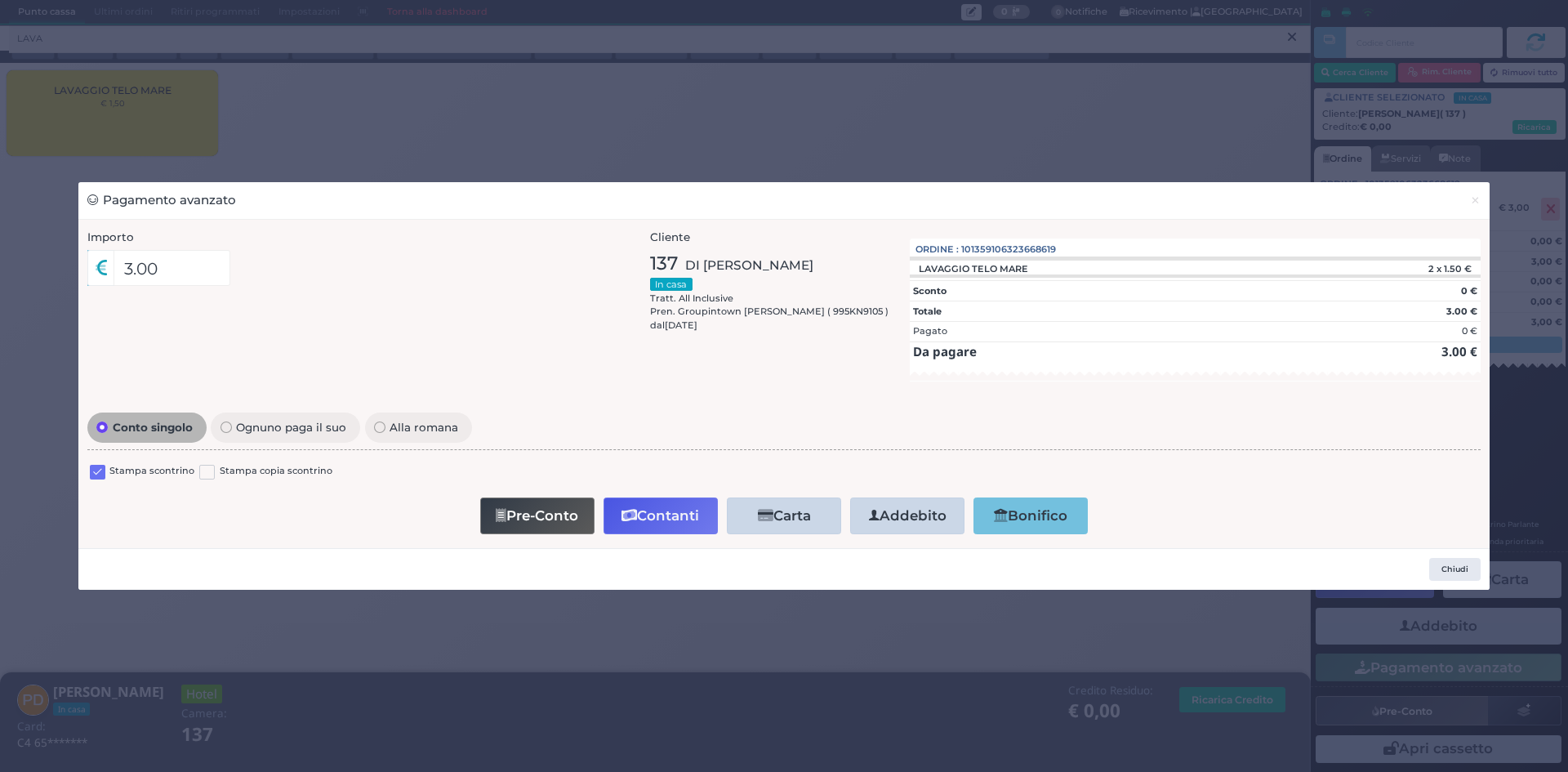
click at [1156, 111] on div "Pagamento avanzato × Importo 3.00 Importo Totale 3.00 Quote 1 1" at bounding box center [784, 386] width 1568 height 772
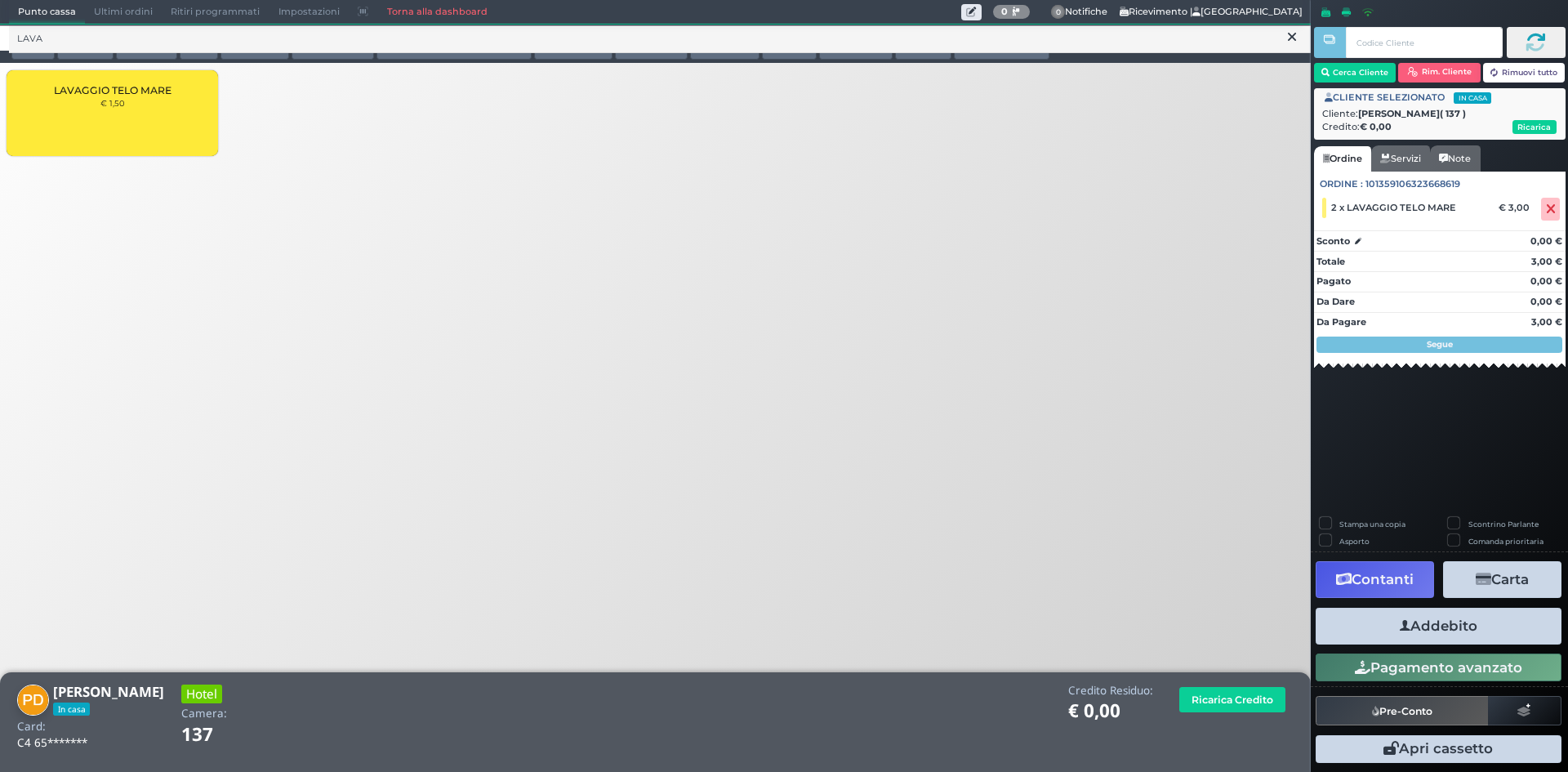
click at [1477, 618] on button "Addebito" at bounding box center [1437, 627] width 246 height 37
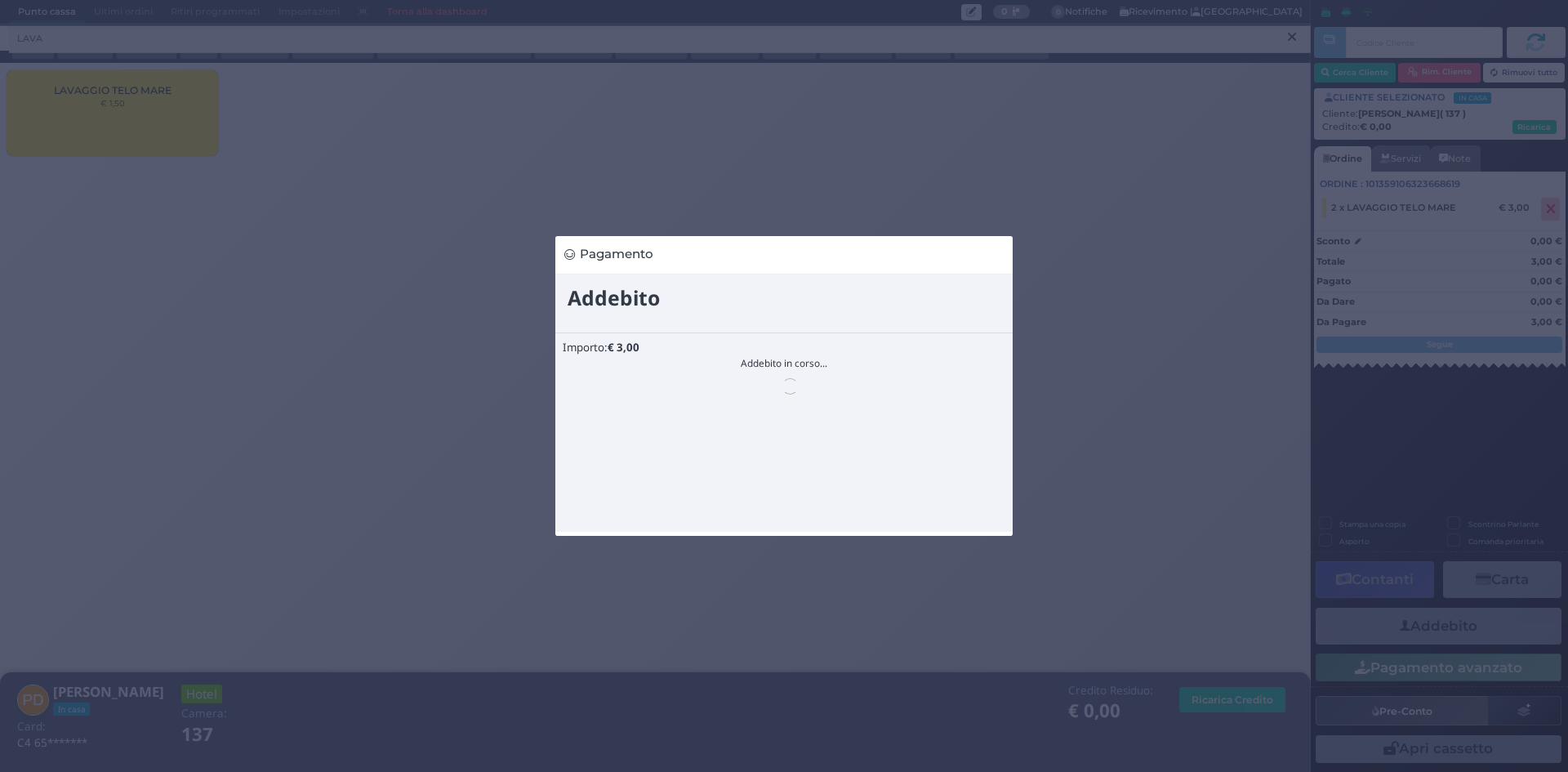
scroll to position [0, 0]
